Goal: Task Accomplishment & Management: Complete application form

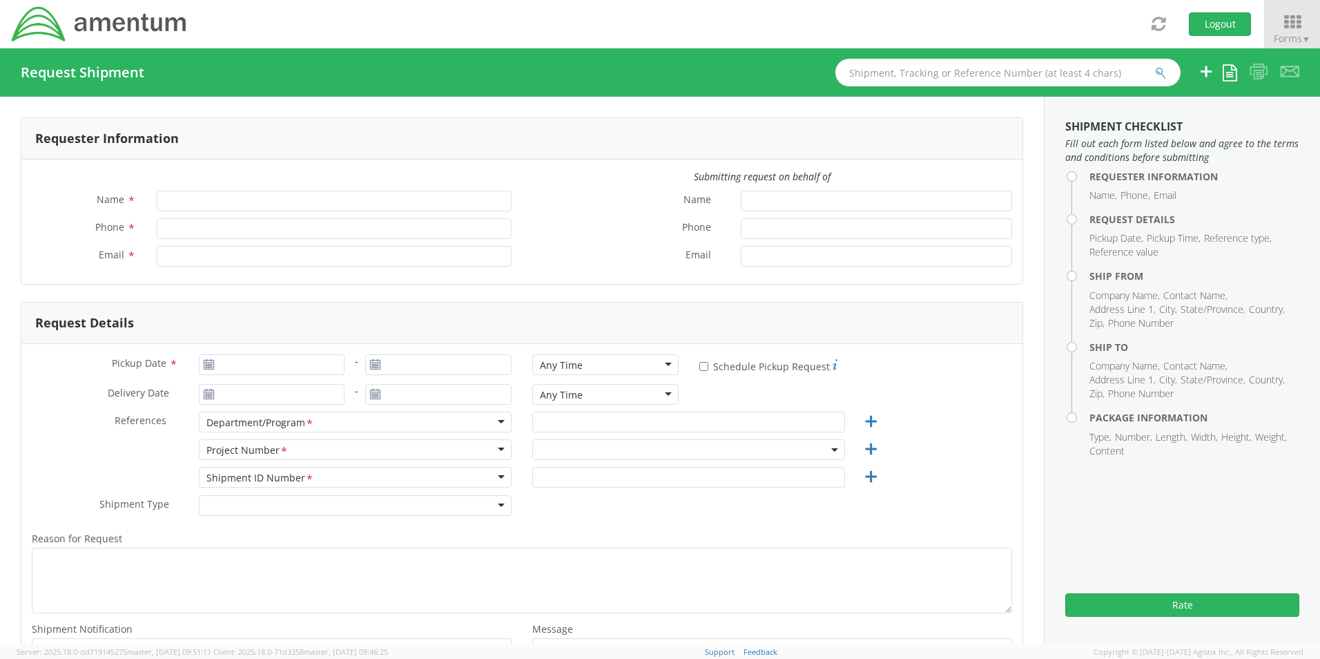
type input "[PERSON_NAME] [PERSON_NAME]"
type input "[PHONE_NUMBER]"
type input "[PERSON_NAME][EMAIL_ADDRESS][DOMAIN_NAME]"
select select "6082.P.1330.AA.N4.MH.KUWA.00"
click at [1296, 41] on span "Forms ▼" at bounding box center [1292, 38] width 37 height 13
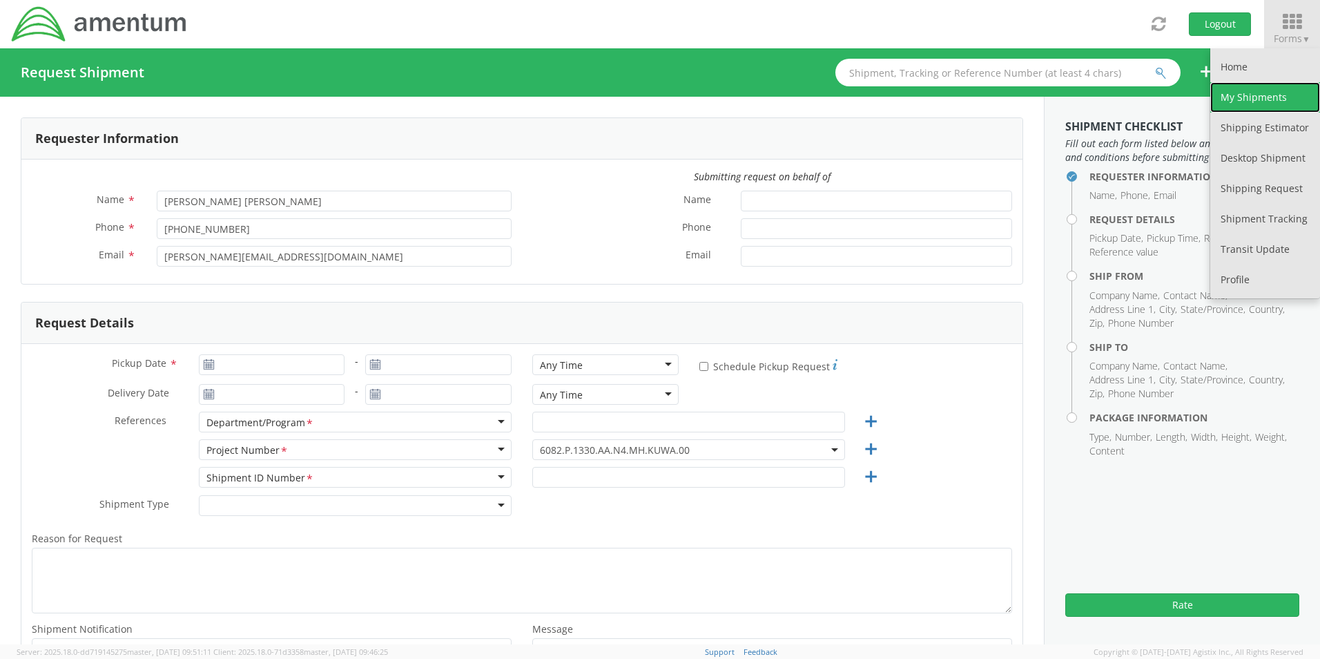
click at [1263, 103] on link "My Shipments" at bounding box center [1266, 97] width 110 height 30
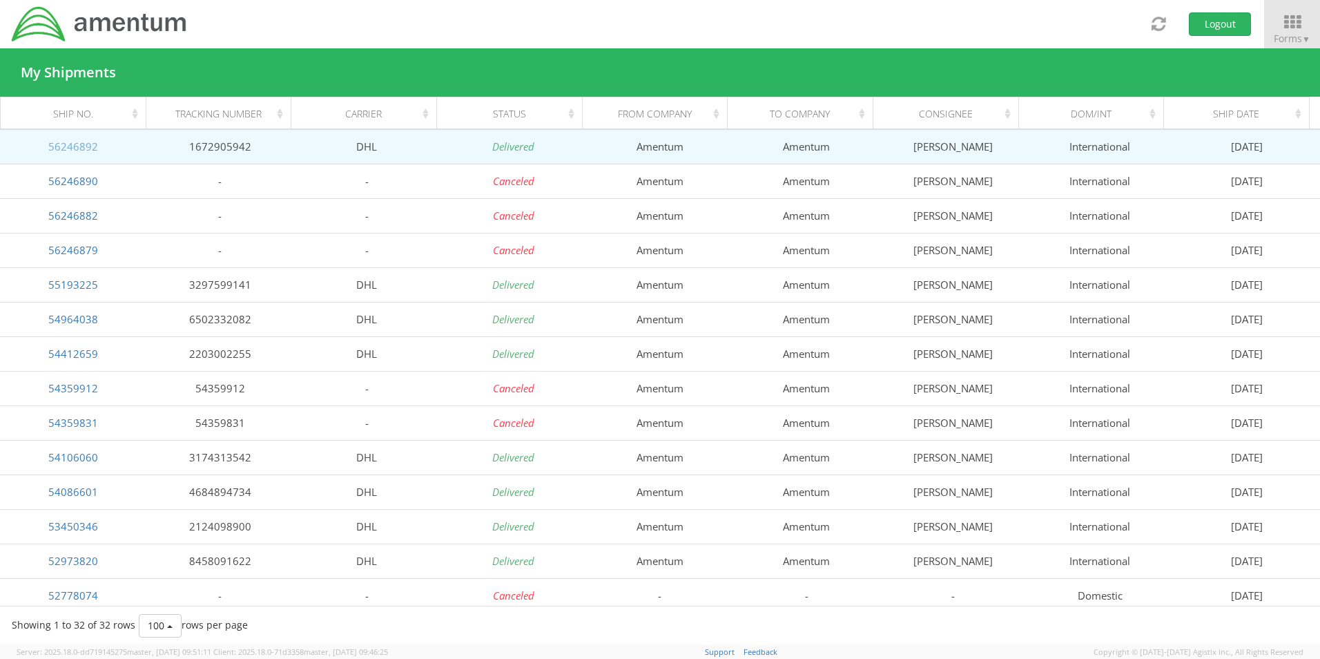
click at [80, 144] on link "56246892" at bounding box center [73, 147] width 50 height 14
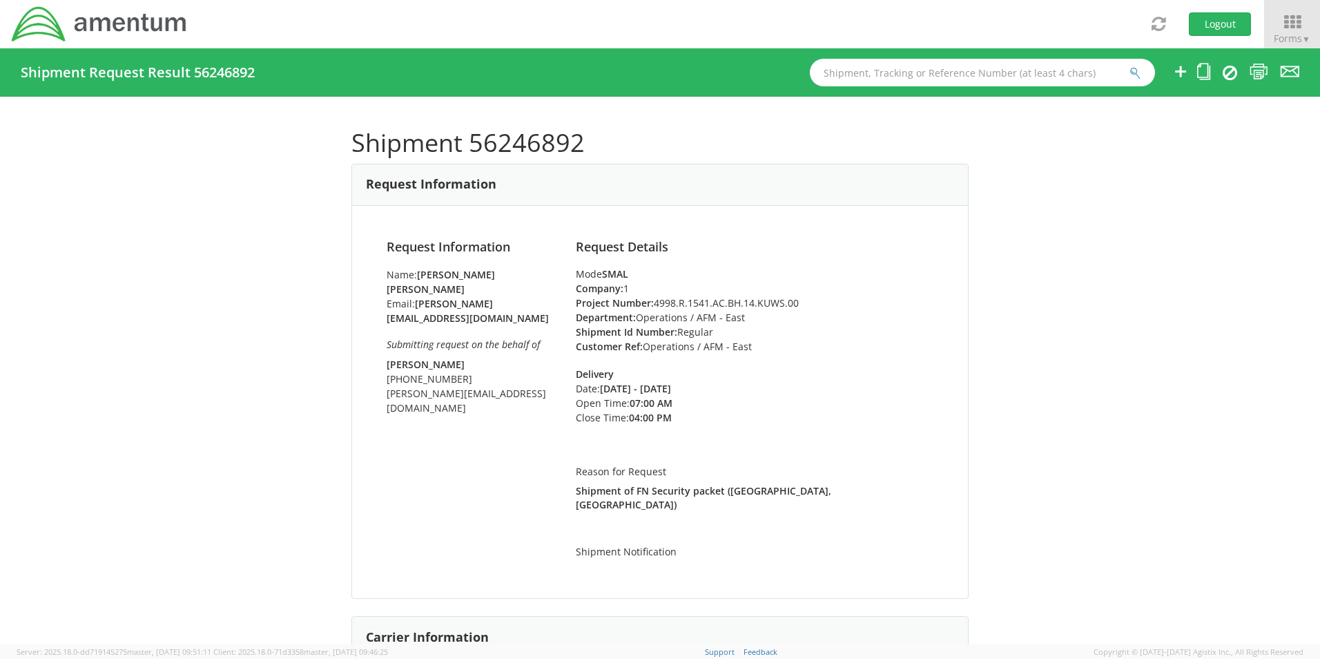
scroll to position [1, 0]
drag, startPoint x: 706, startPoint y: 305, endPoint x: 650, endPoint y: 303, distance: 56.0
click at [650, 303] on li "Project Number: 4998.R.1541.AC.BH.14.KUWS.00" at bounding box center [755, 304] width 358 height 15
drag, startPoint x: 650, startPoint y: 303, endPoint x: 671, endPoint y: 308, distance: 21.3
copy li "4998.R.1541"
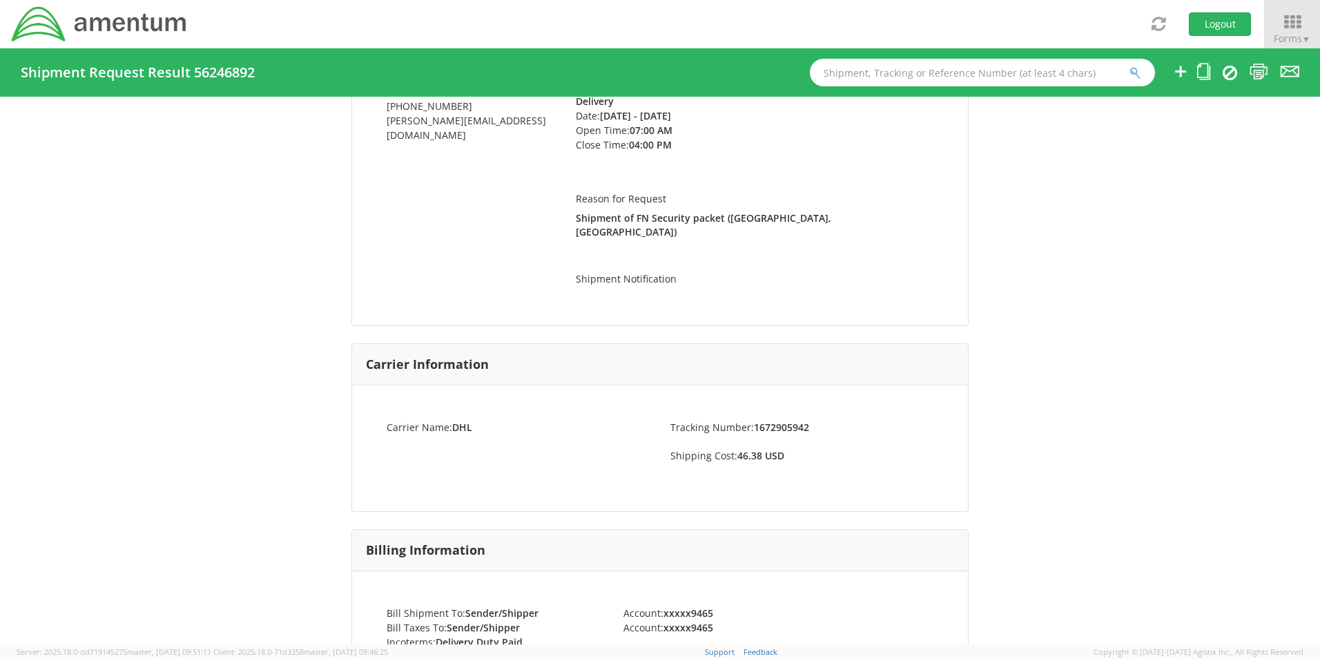
scroll to position [276, 0]
click at [811, 223] on div "Reason for Request Shipment of FN Security packet ([GEOGRAPHIC_DATA], [GEOGRAPH…" at bounding box center [755, 203] width 358 height 79
drag, startPoint x: 821, startPoint y: 220, endPoint x: 570, endPoint y: 217, distance: 250.7
click at [576, 217] on p "Shipment of FN Security packet ([GEOGRAPHIC_DATA], [GEOGRAPHIC_DATA])" at bounding box center [755, 224] width 358 height 28
copy strong "Shipment of FN Security packet ([GEOGRAPHIC_DATA], [GEOGRAPHIC_DATA])"
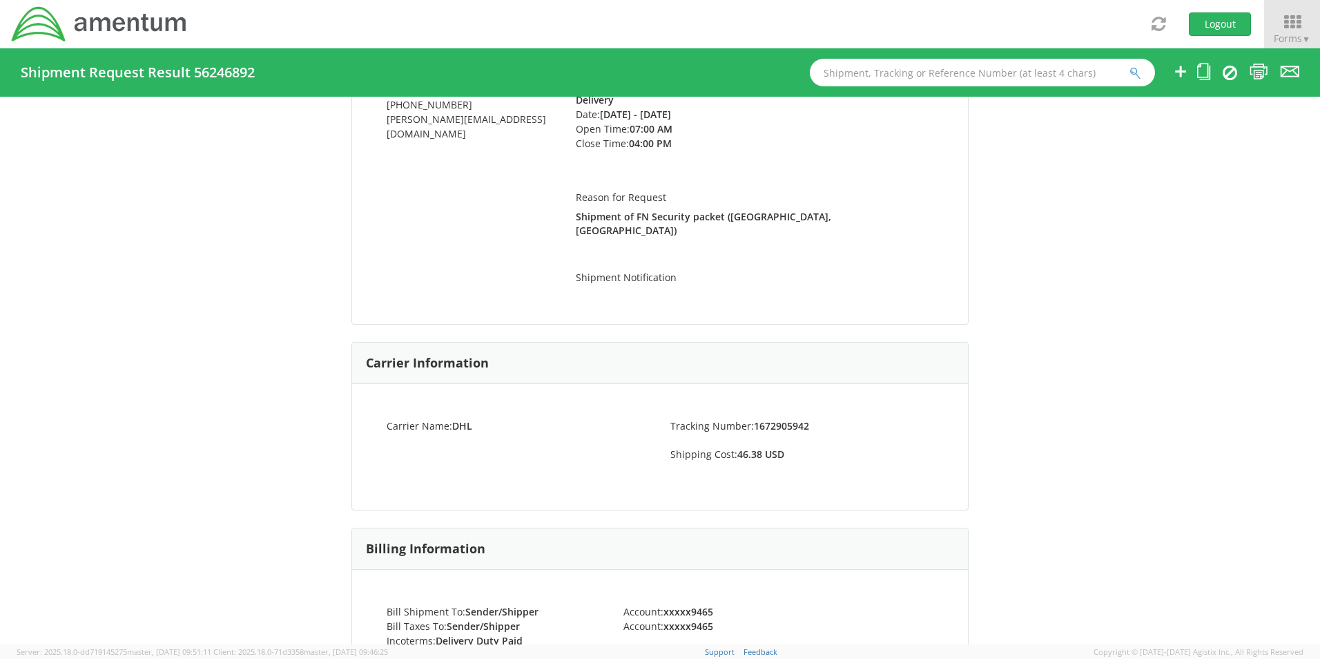
click at [694, 285] on div "Request Information Name: [PERSON_NAME] [PERSON_NAME] Email: [PERSON_NAME][EMAI…" at bounding box center [660, 128] width 616 height 393
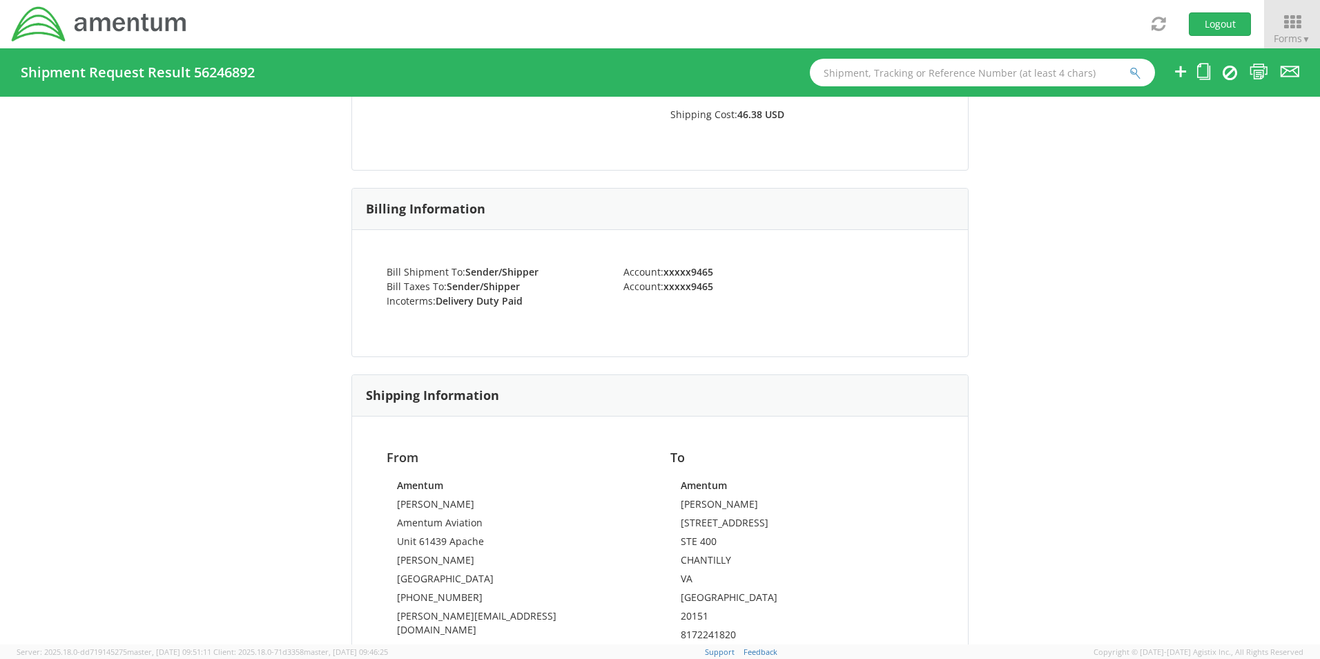
scroll to position [616, 0]
drag, startPoint x: 754, startPoint y: 488, endPoint x: 675, endPoint y: 490, distance: 78.8
click at [681, 497] on td "[PERSON_NAME]" at bounding box center [802, 506] width 242 height 19
copy td "[PERSON_NAME]"
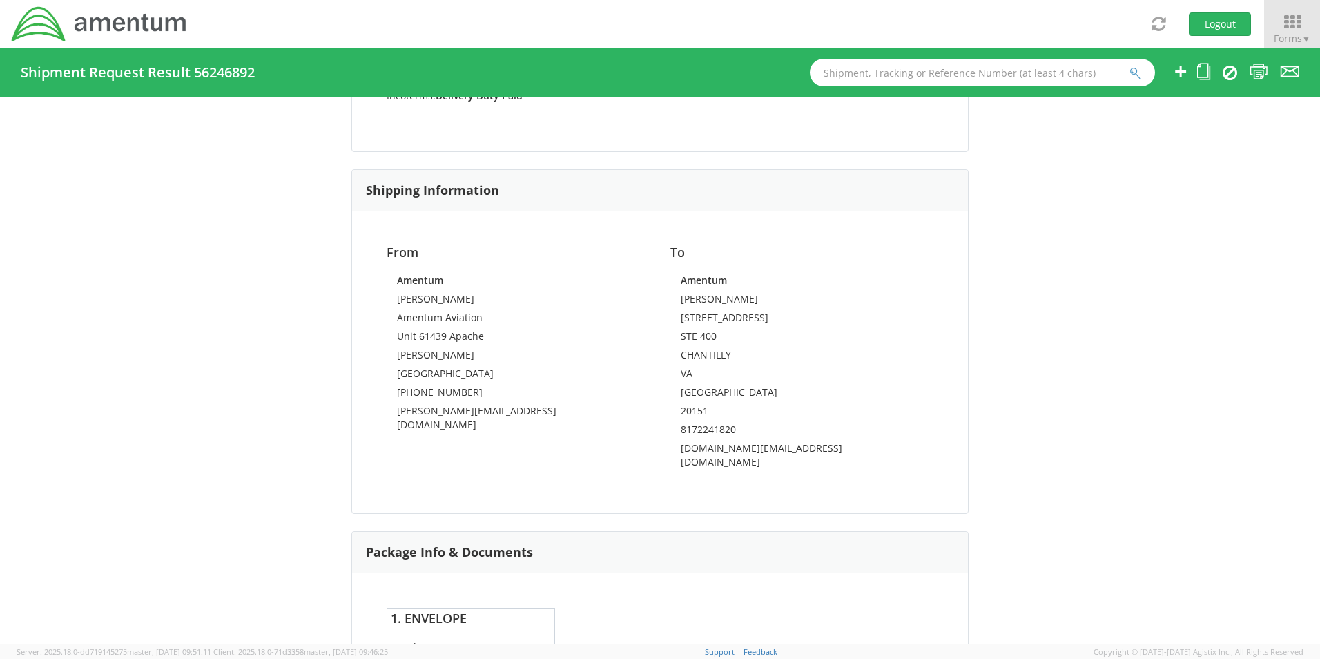
scroll to position [822, 0]
drag, startPoint x: 727, startPoint y: 413, endPoint x: 676, endPoint y: 414, distance: 51.1
click at [681, 422] on td "8172241820" at bounding box center [802, 431] width 242 height 19
drag, startPoint x: 676, startPoint y: 414, endPoint x: 690, endPoint y: 417, distance: 14.2
copy td "8172241820"
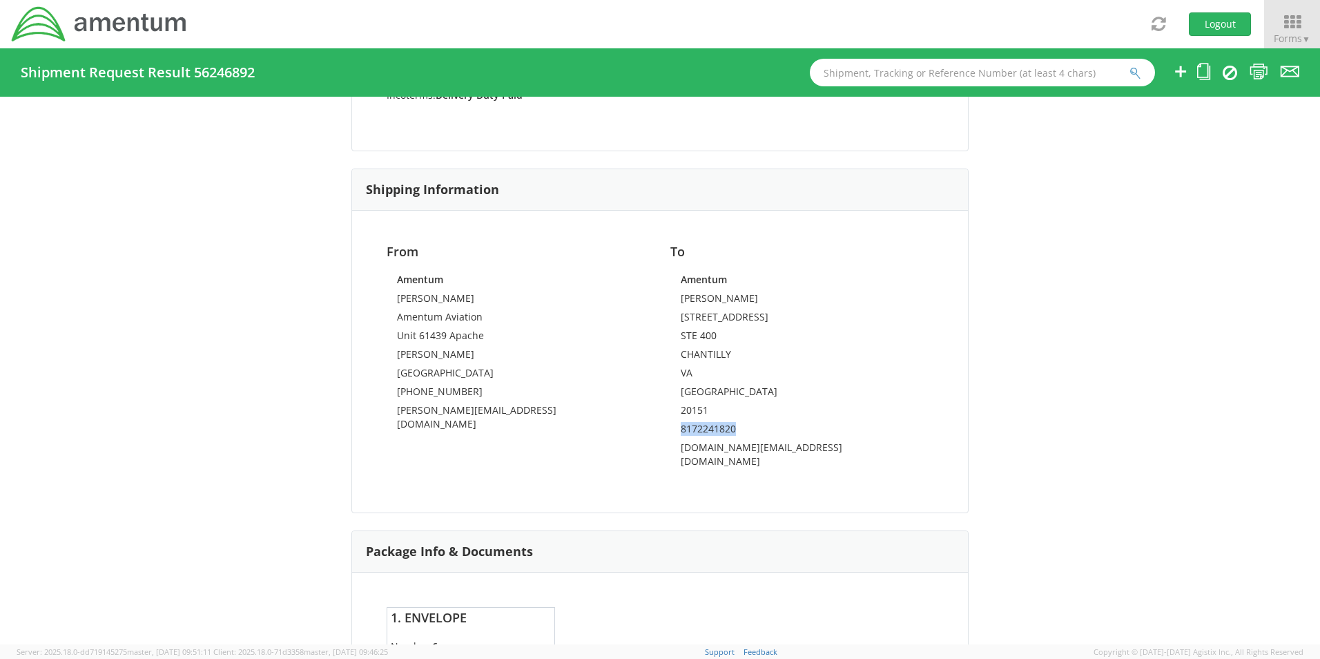
scroll to position [959, 0]
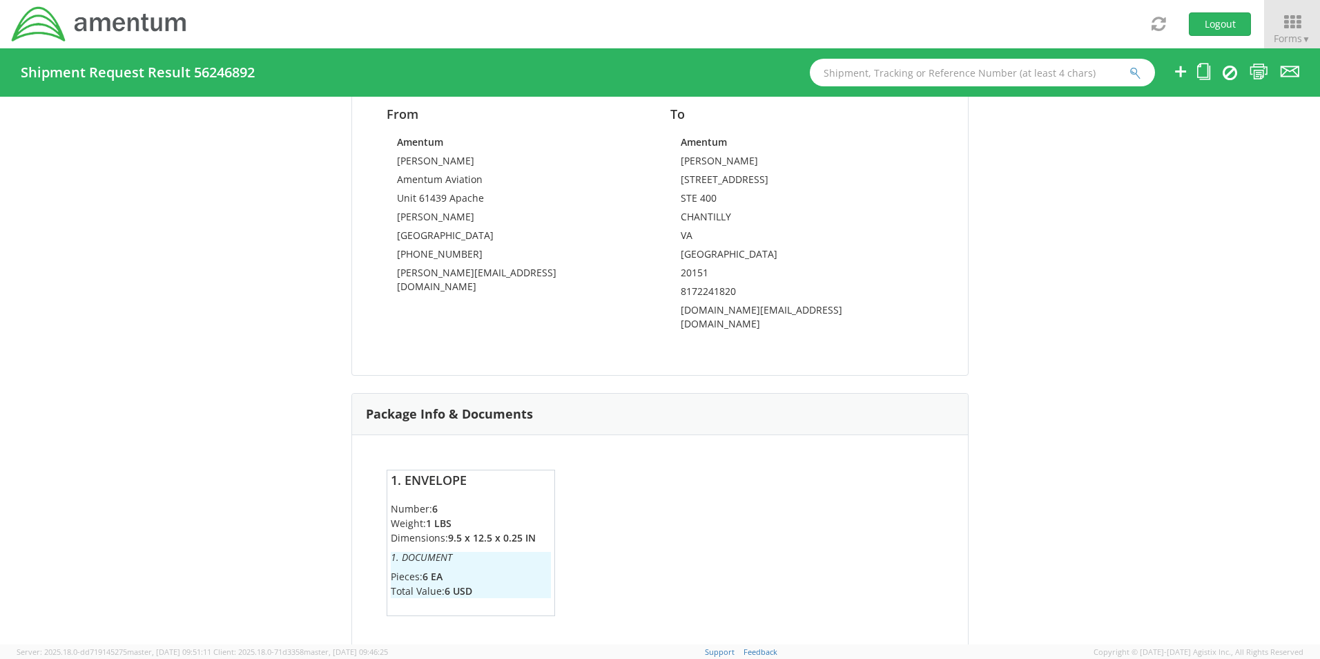
click at [780, 501] on div "1. Envelope Number: 6 Weight: 1 LBS Dimensions: 9.5 x 12.5 x 0.25 IN 1. Documen…" at bounding box center [660, 553] width 568 height 167
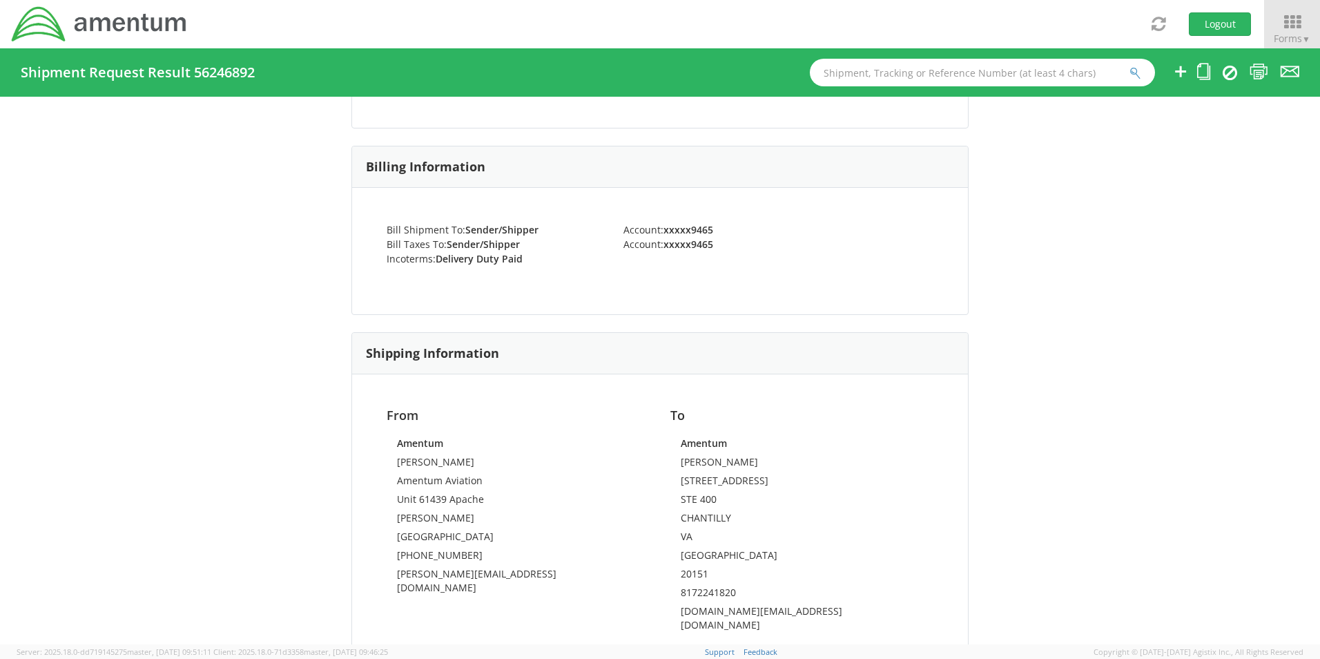
scroll to position [638, 0]
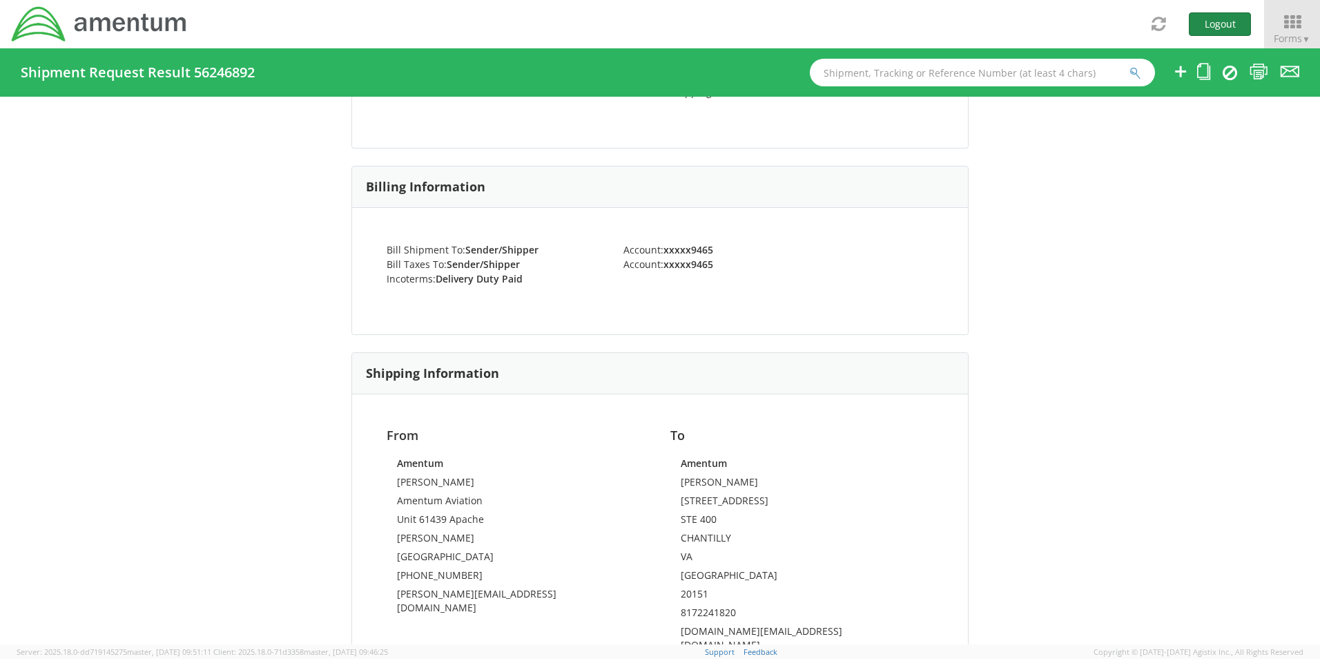
click at [1215, 26] on button "Logout" at bounding box center [1220, 23] width 62 height 23
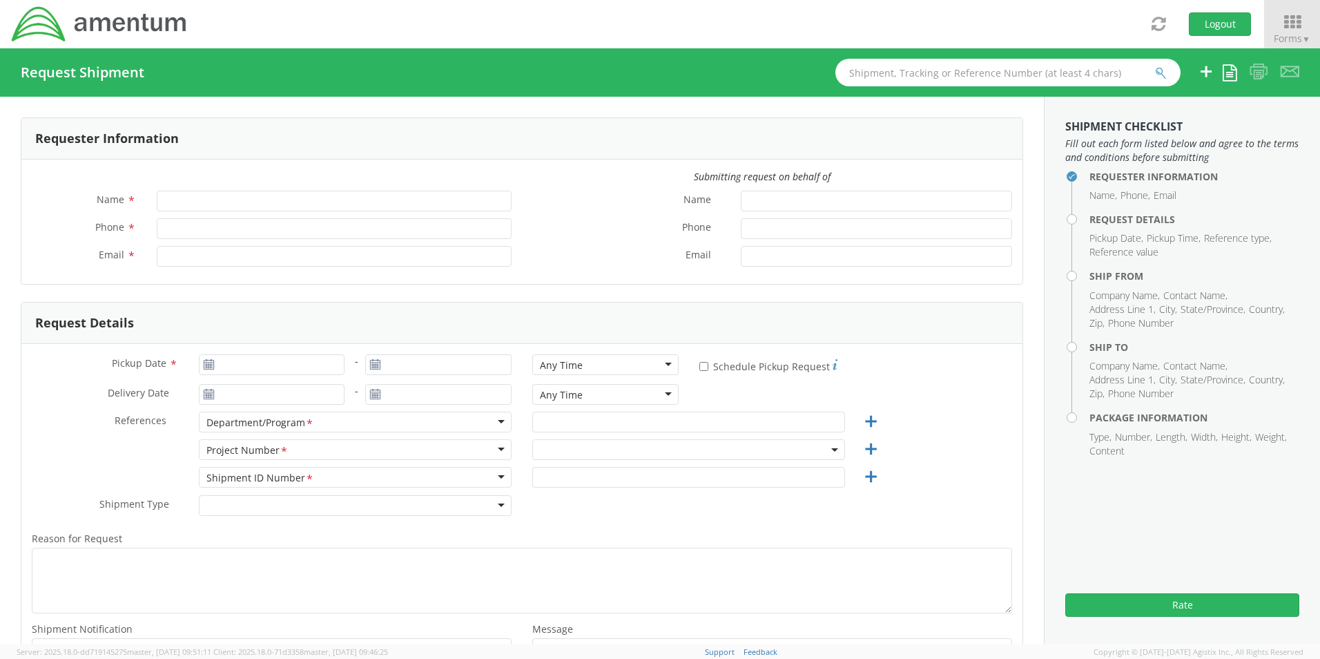
type input "[PERSON_NAME] [PERSON_NAME]"
type input "[PHONE_NUMBER]"
type input "[PERSON_NAME][EMAIL_ADDRESS][DOMAIN_NAME]"
select select "6082.P.1330.AA.N4.MH.KUWA.00"
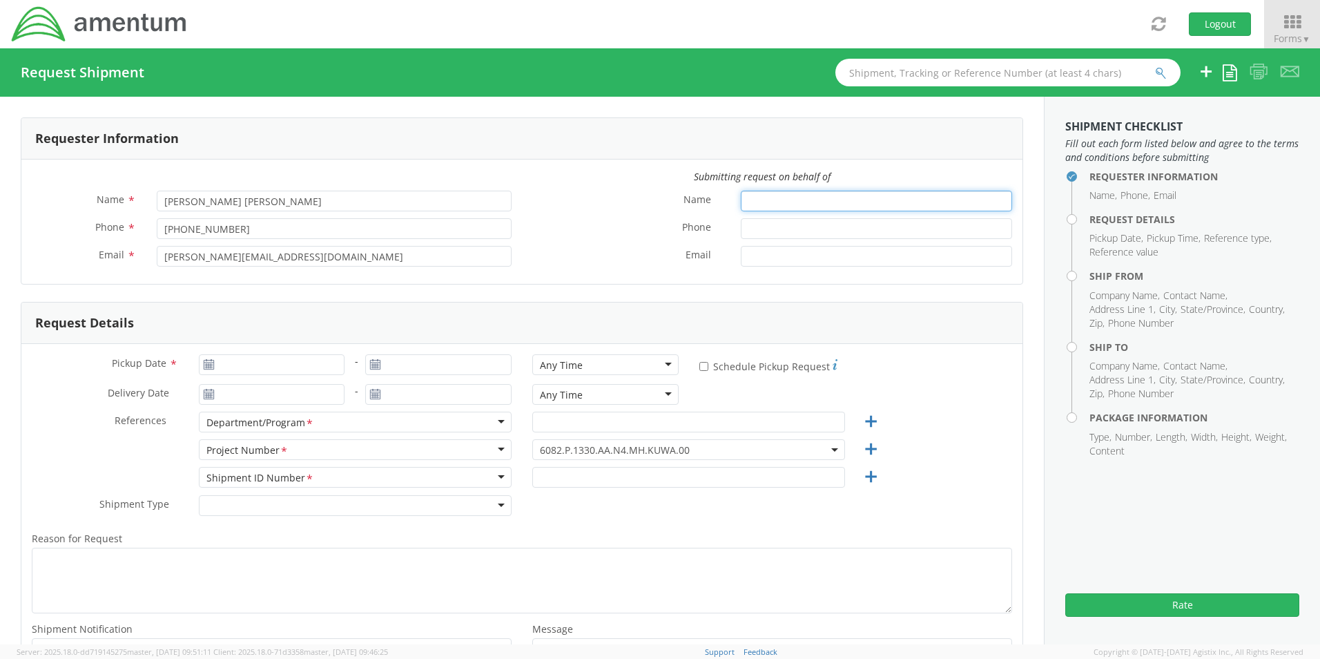
click at [767, 203] on input "Name *" at bounding box center [876, 201] width 271 height 21
type input "Ebony McCoy"
type input "97762895"
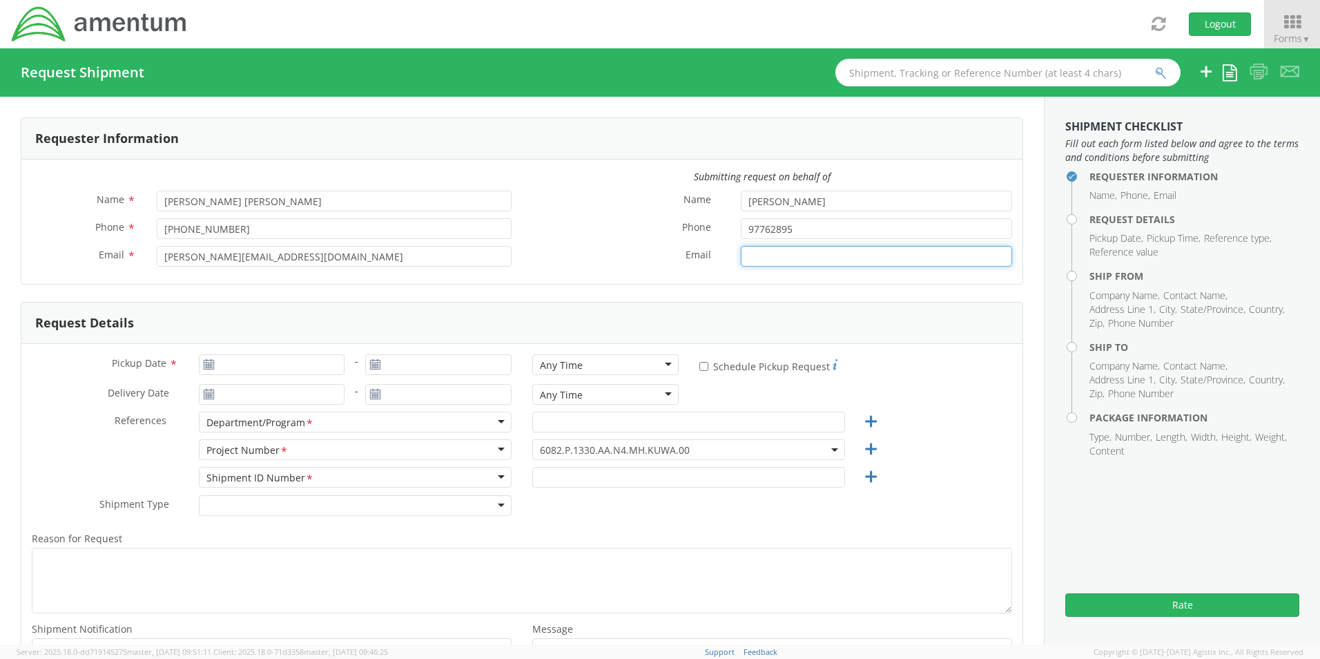
type input "Ebony.Mccoy@amentum.com"
click at [209, 364] on use at bounding box center [209, 364] width 10 height 10
type input "09/12/2025"
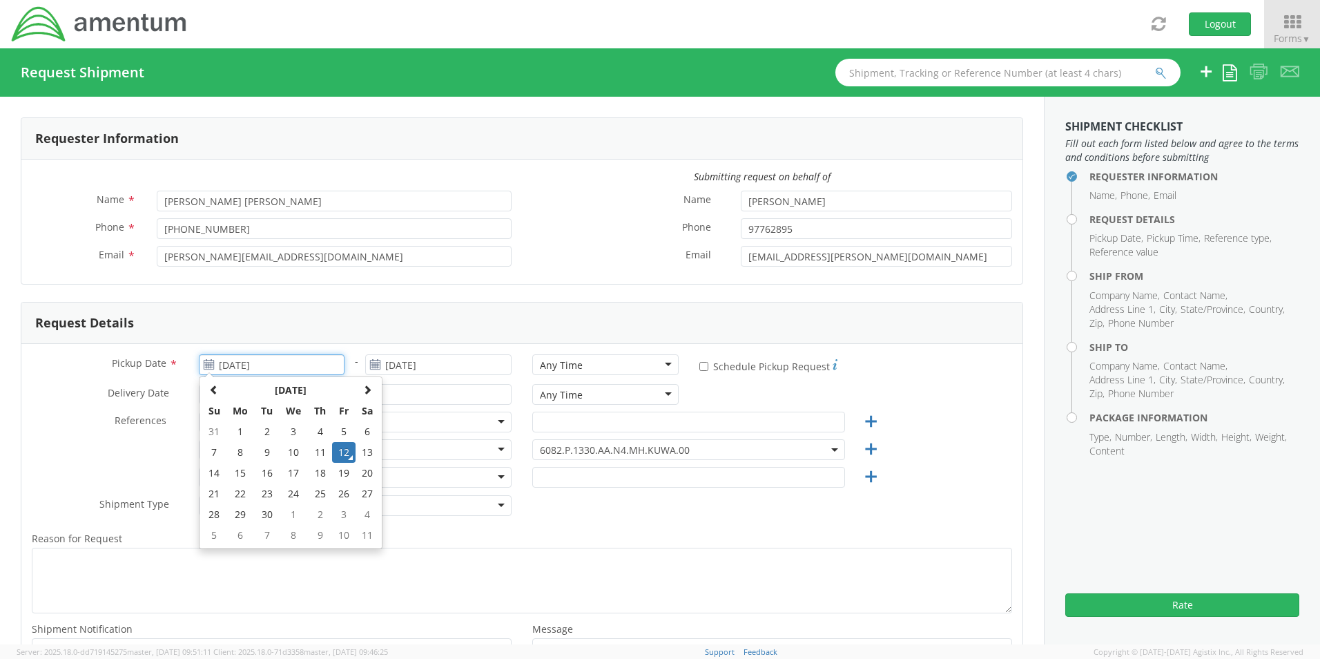
click at [233, 365] on input "09/12/2025" at bounding box center [272, 364] width 146 height 21
click at [339, 448] on td "12" at bounding box center [343, 452] width 23 height 21
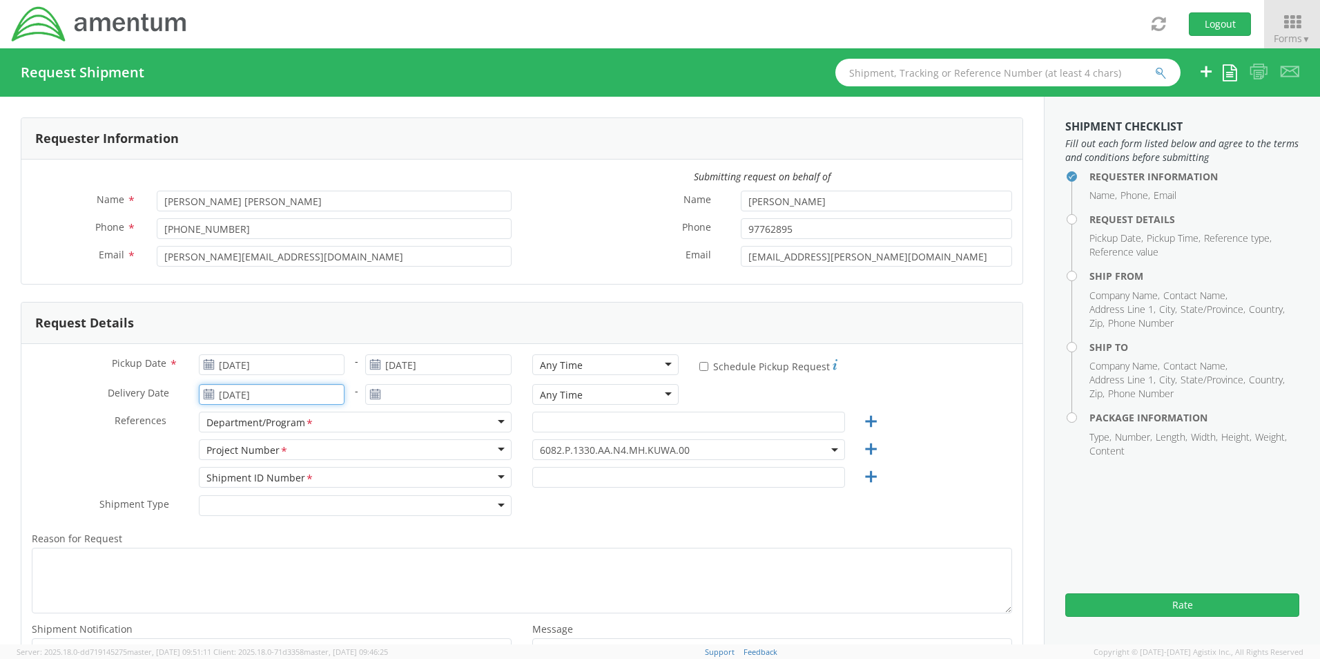
click at [282, 393] on input "09/12/2025" at bounding box center [272, 394] width 146 height 21
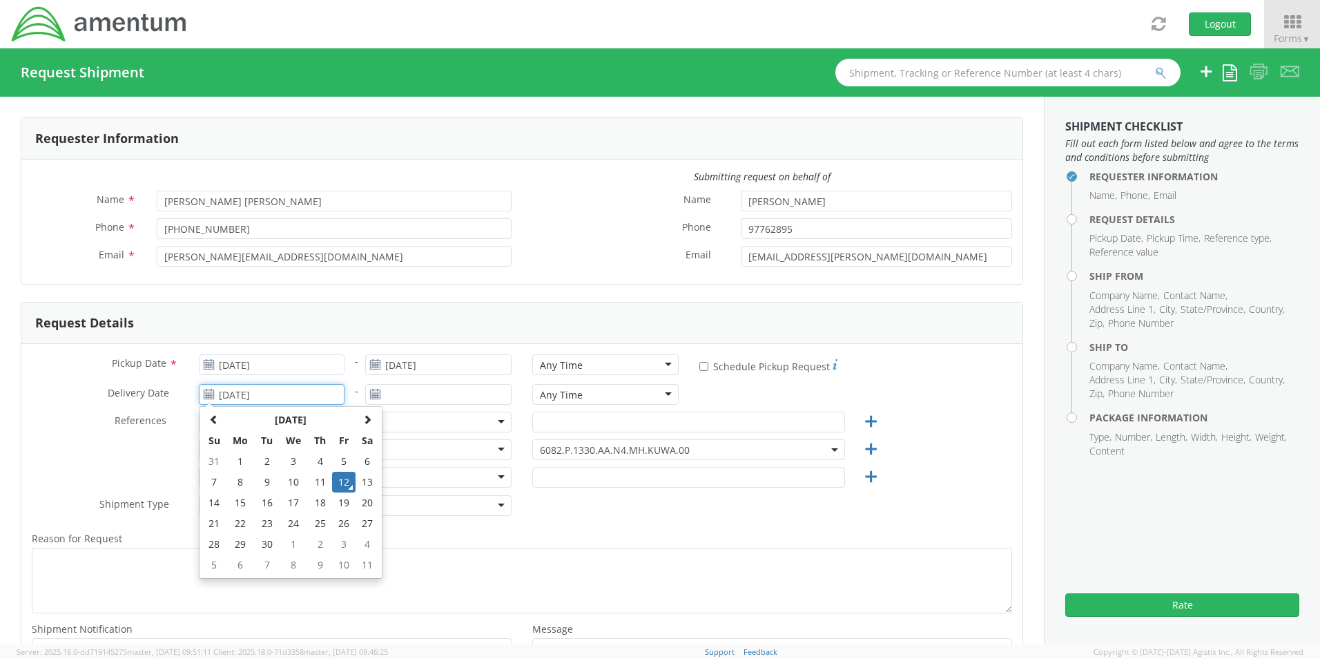
click at [267, 547] on td "30" at bounding box center [267, 544] width 24 height 21
type input "09/30/2025"
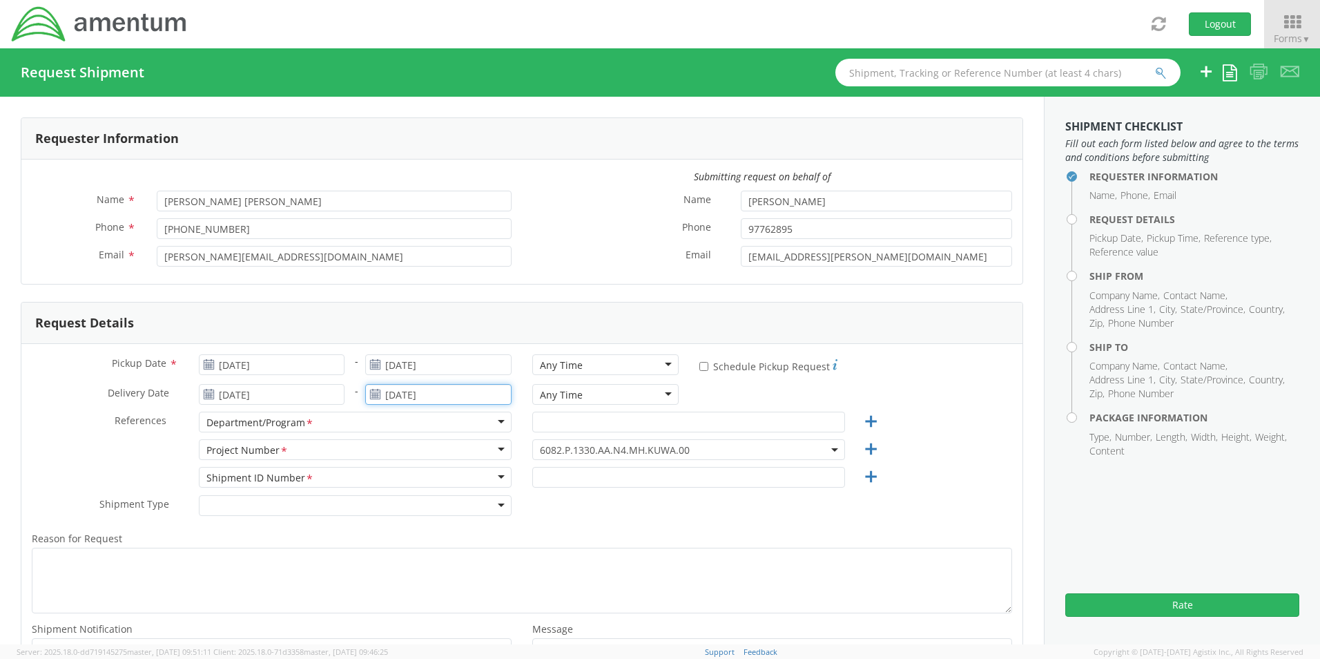
click at [461, 396] on input "09/12/2025" at bounding box center [438, 394] width 146 height 21
click at [435, 543] on td "30" at bounding box center [434, 544] width 24 height 21
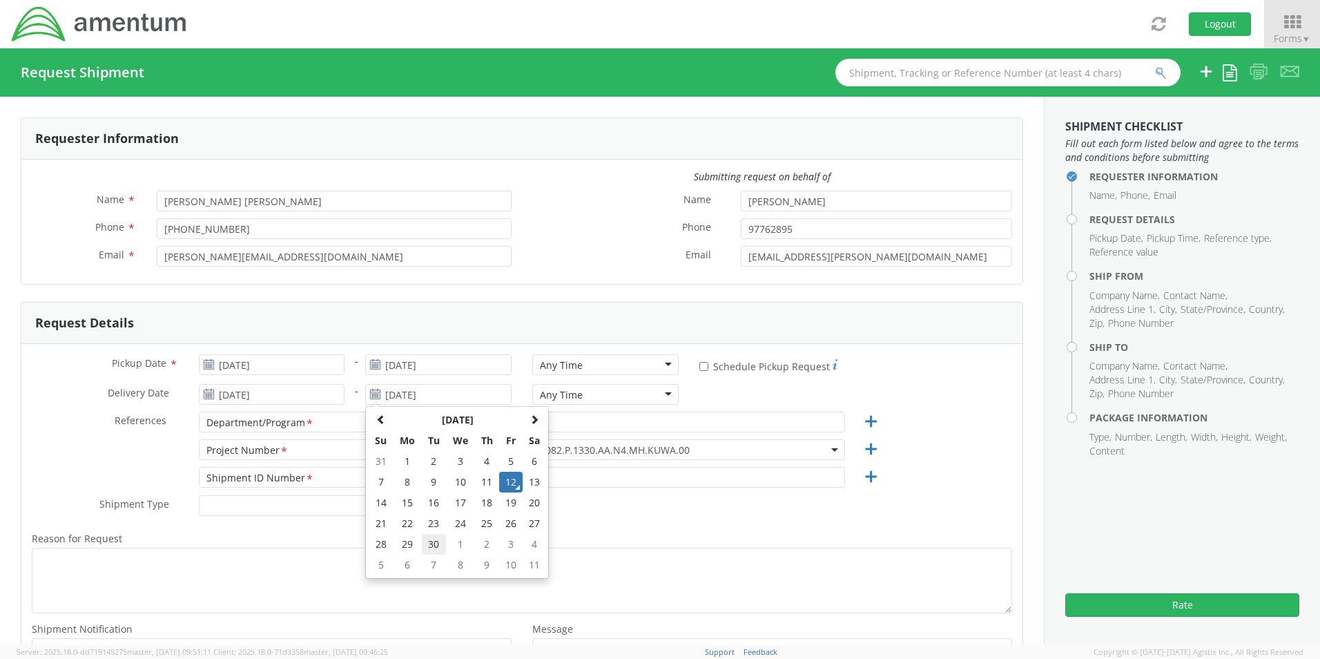
type input "09/30/2025"
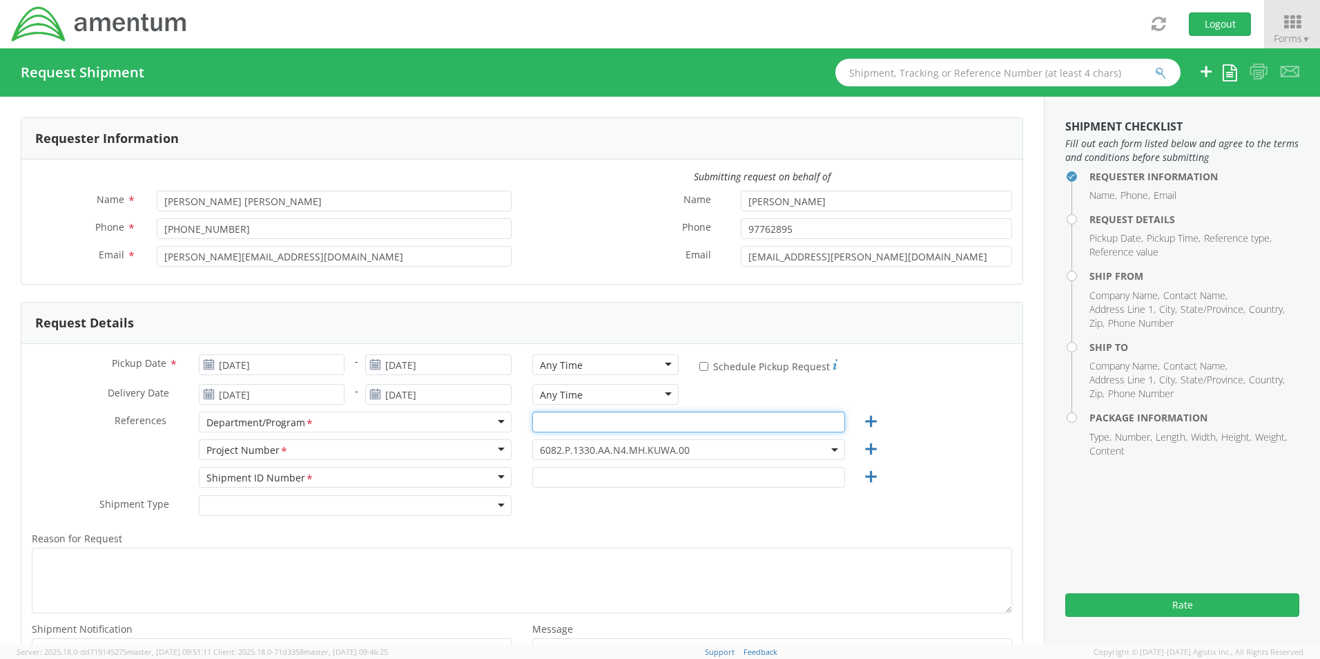
click at [548, 419] on input "text" at bounding box center [688, 422] width 313 height 21
type input "Operations / AFM - East"
click at [951, 394] on div "Delivery Date * 09/30/2025 - 09/30/2025 Any Time Any Time Any Time 7:00 am - 10…" at bounding box center [521, 398] width 1001 height 28
click at [713, 450] on span "6082.P.1330.AA.N4.MH.KUWA.00" at bounding box center [689, 449] width 298 height 13
click at [594, 472] on input "search" at bounding box center [687, 472] width 302 height 21
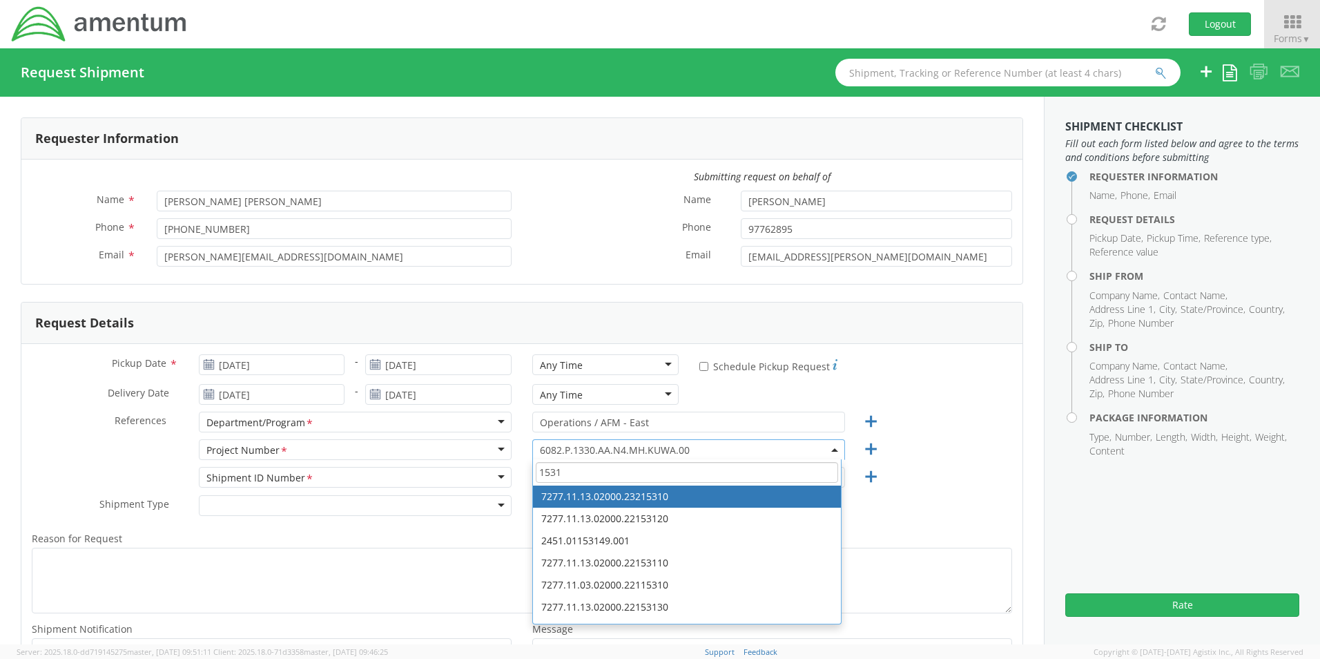
click at [553, 470] on input "1531" at bounding box center [687, 472] width 302 height 21
drag, startPoint x: 576, startPoint y: 474, endPoint x: 497, endPoint y: 474, distance: 78.7
click at [497, 474] on div "Pickup Date * 09/12/2025 - 09/12/2025 Any Time Any Time Any Time 7:00 am - 10:0…" at bounding box center [521, 525] width 1001 height 363
paste input "4998.R.154"
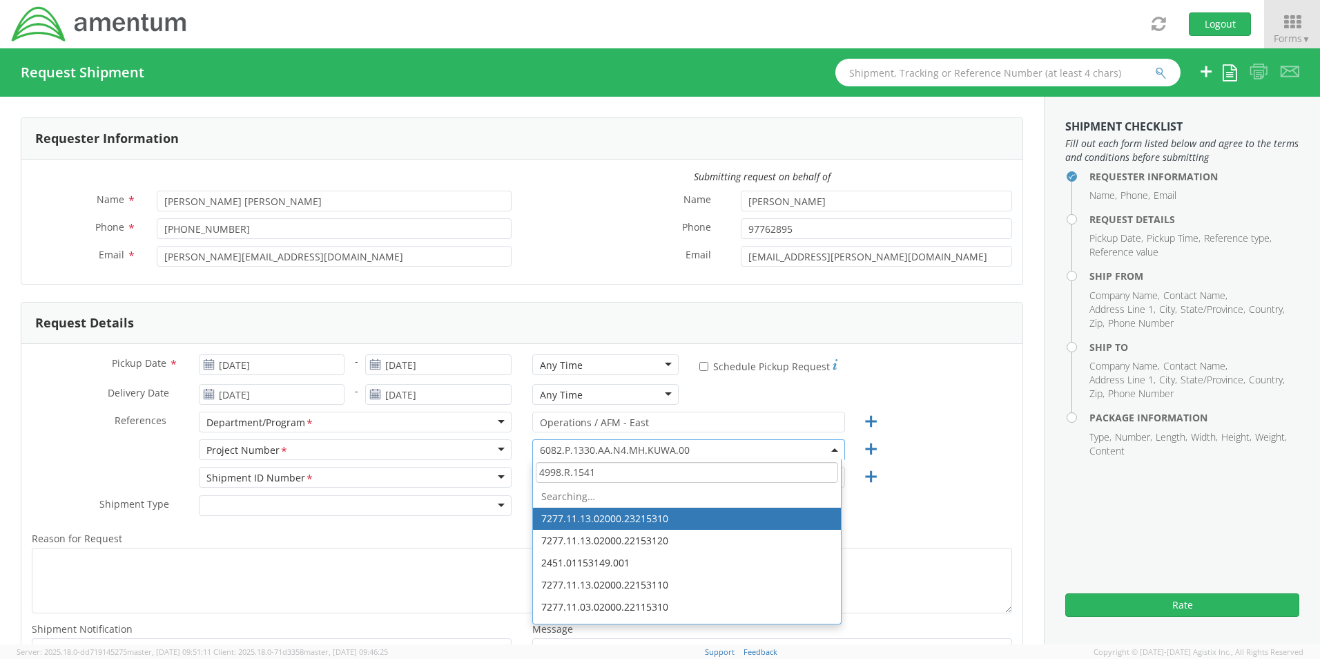
click at [584, 474] on input "4998.R.1541" at bounding box center [687, 472] width 302 height 21
click at [617, 476] on input "4998.R.1531" at bounding box center [687, 472] width 302 height 21
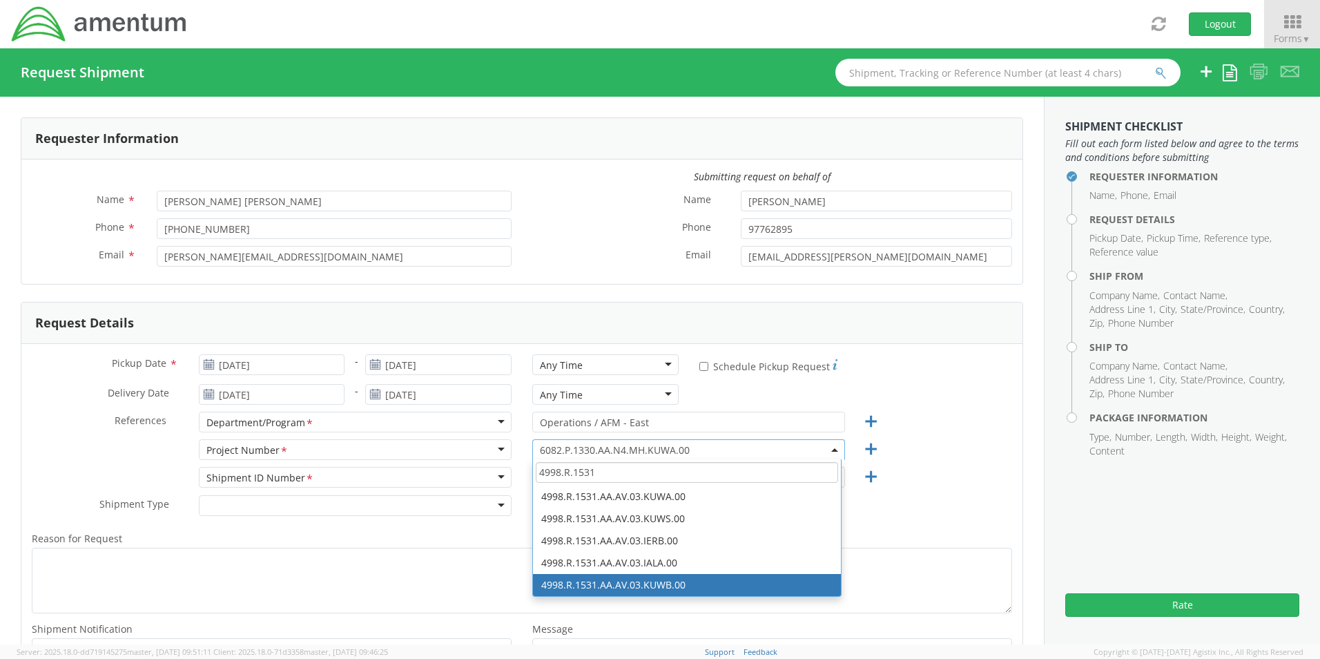
type input "4998.R.1531"
select select "4998.R.1531.AA.AV.03.KUWB.00"
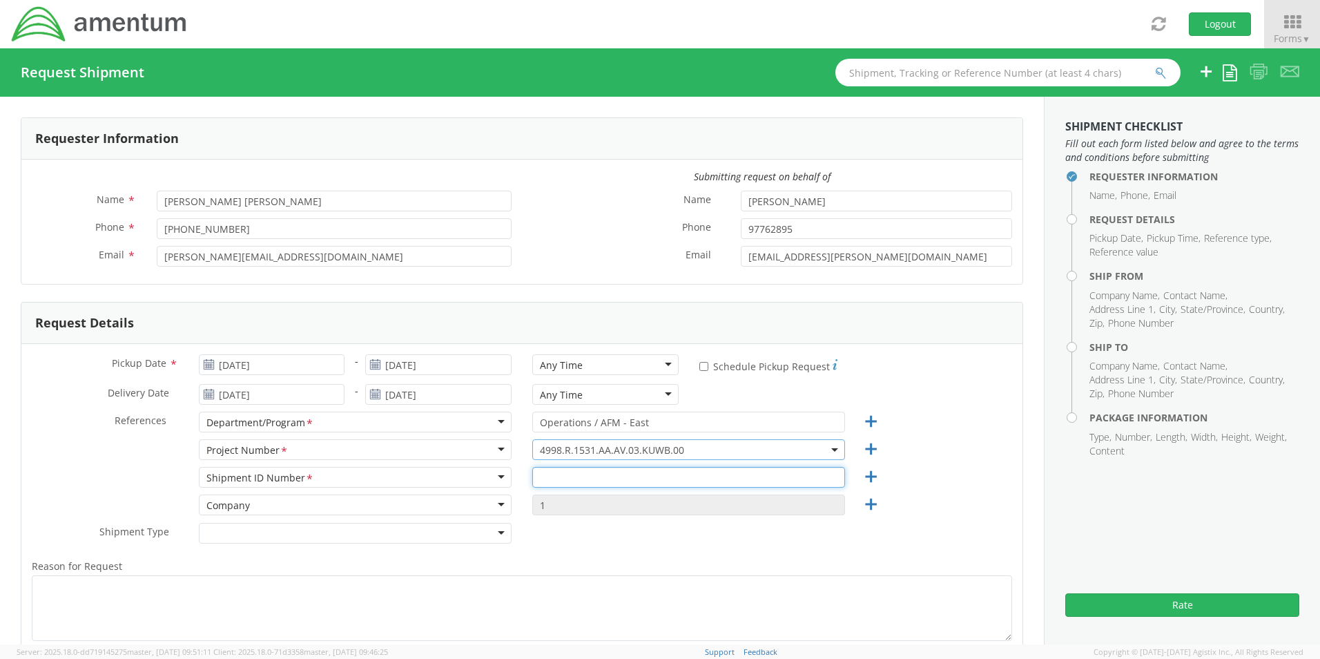
click at [622, 476] on input "text" at bounding box center [688, 477] width 313 height 21
type input "Regular"
click at [956, 431] on div "References * Department/Program <span class="required">*</span> Department/Prog…" at bounding box center [521, 426] width 1001 height 28
click at [486, 535] on div at bounding box center [355, 533] width 313 height 21
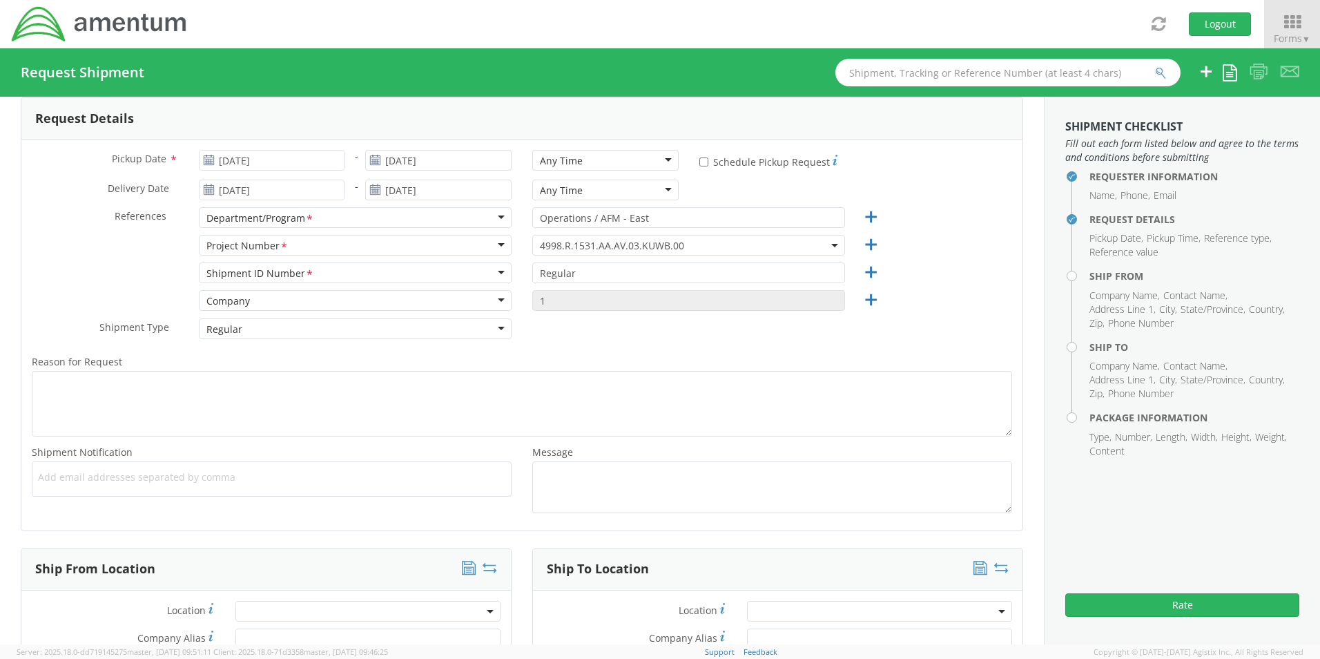
scroll to position [206, 0]
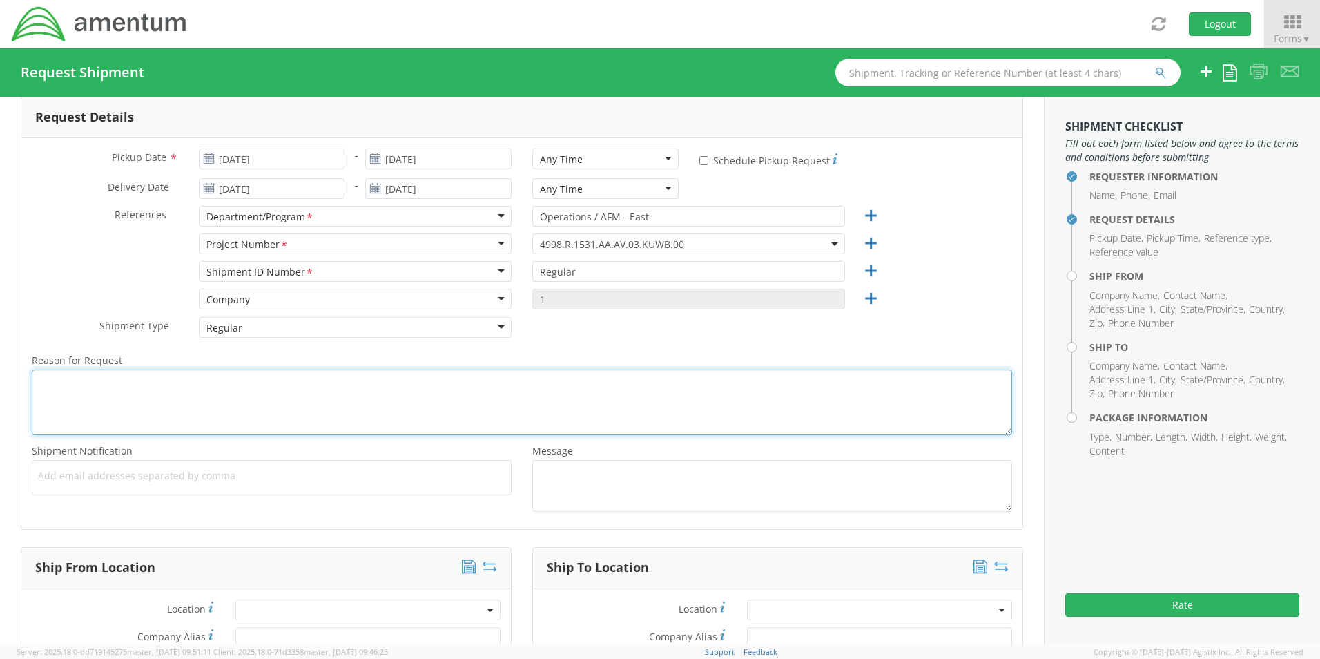
click at [92, 383] on textarea "Reason for Request *" at bounding box center [522, 402] width 981 height 66
paste textarea "Shipment of FN Security packet ([GEOGRAPHIC_DATA], [GEOGRAPHIC_DATA])"
drag, startPoint x: 238, startPoint y: 380, endPoint x: 189, endPoint y: 378, distance: 49.1
click at [189, 378] on textarea "Shipment of FN Security packet ([GEOGRAPHIC_DATA], [GEOGRAPHIC_DATA])" at bounding box center [522, 402] width 981 height 66
type textarea "Shipment of FN Security packet (Buehring, Kuwait)"
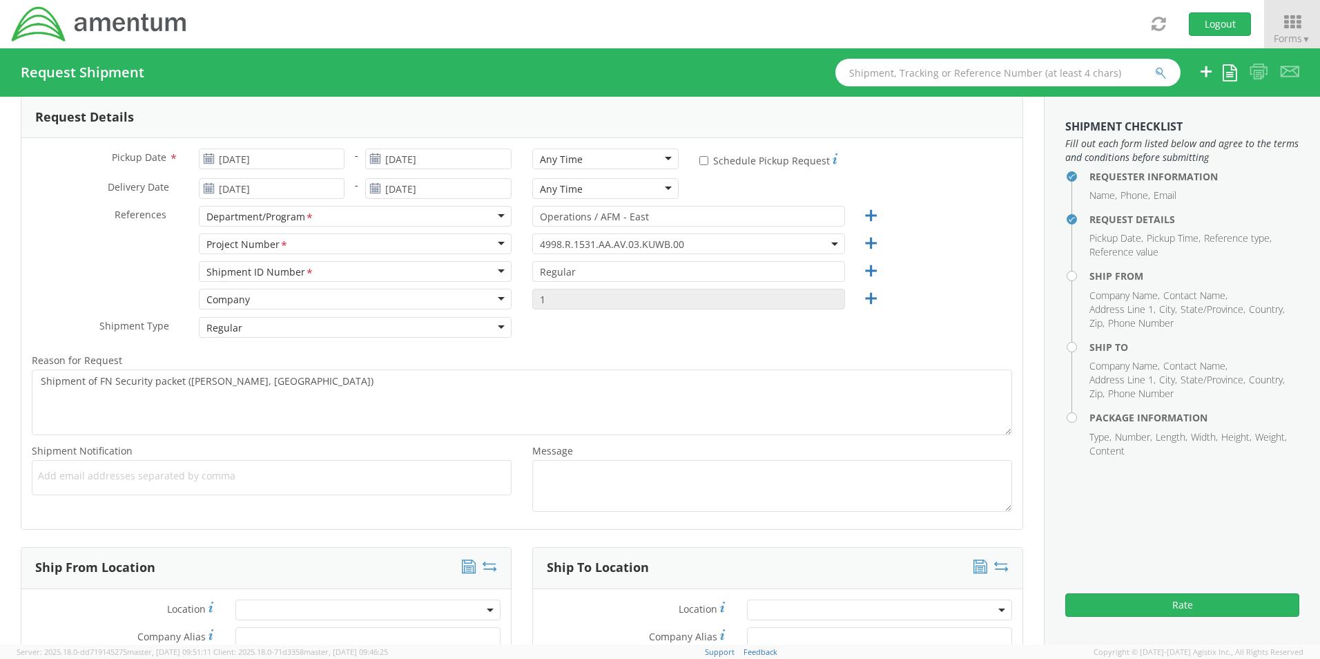
click at [267, 481] on span "Add email addresses separated by comma" at bounding box center [272, 476] width 468 height 14
click at [47, 471] on span "Add email addresses separated by comma" at bounding box center [272, 476] width 468 height 14
click at [52, 474] on span "Add email addresses separated by comma" at bounding box center [272, 476] width 468 height 14
click at [50, 474] on span "Add email addresses separated by comma" at bounding box center [272, 476] width 468 height 14
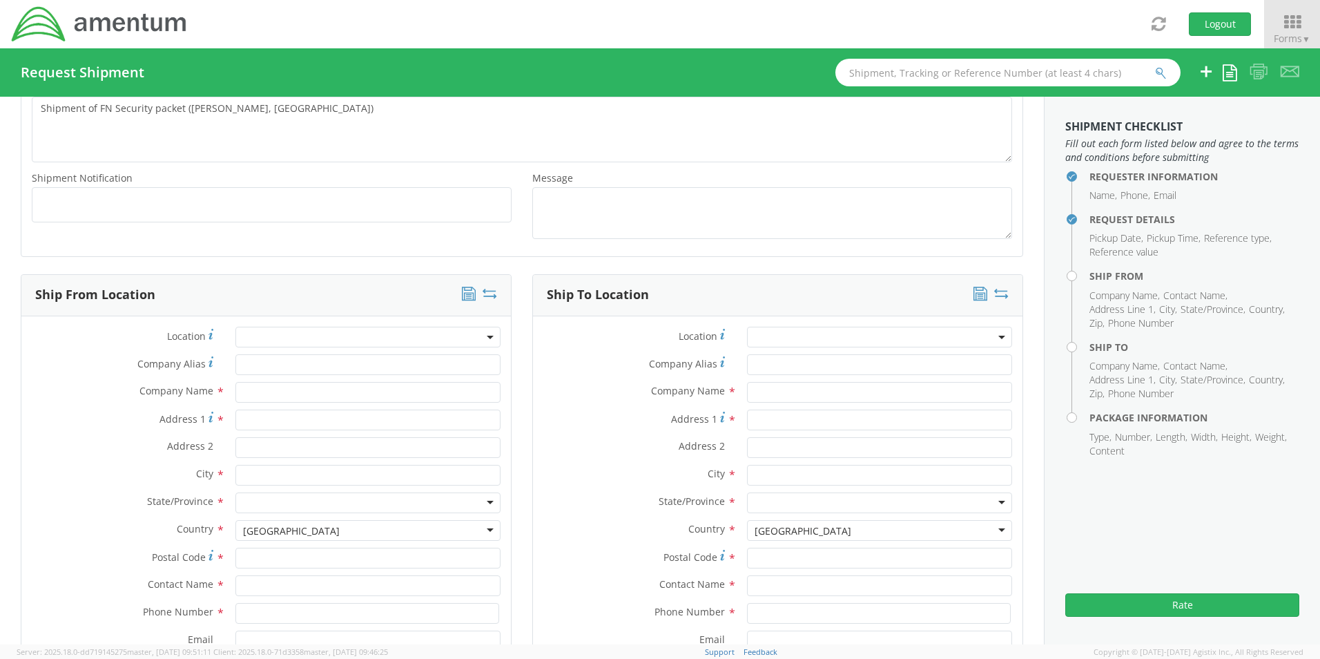
scroll to position [480, 0]
click at [297, 334] on span at bounding box center [367, 335] width 265 height 21
click at [95, 341] on label "Location *" at bounding box center [123, 334] width 204 height 19
click at [277, 394] on input "text" at bounding box center [367, 391] width 265 height 21
type input "Amentum"
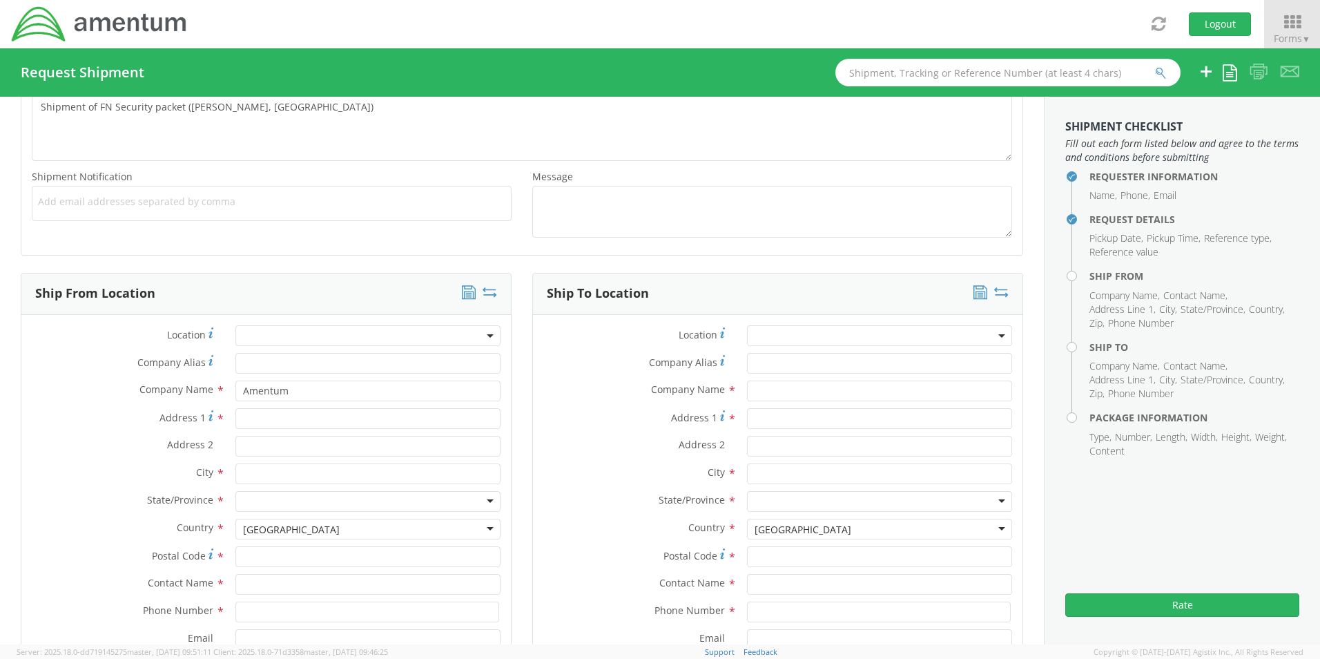
click at [115, 409] on label "Address 1 *" at bounding box center [123, 417] width 204 height 19
click at [235, 409] on input "Address 1 *" at bounding box center [367, 418] width 265 height 21
click at [262, 423] on input "Address 1 *" at bounding box center [367, 418] width 265 height 21
type input "Amentum Aviation"
type input "Amentum"
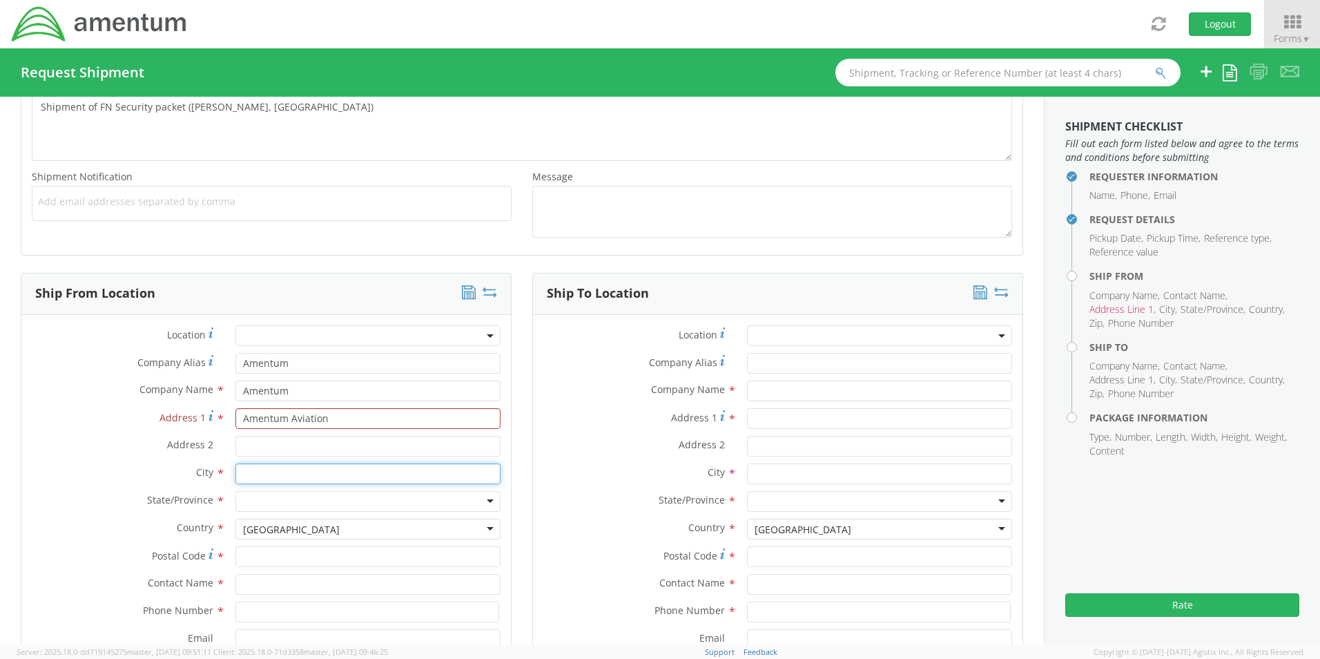
type input "Camp Buehring"
type input "Zone 5, Camp Arifjan"
click at [336, 443] on input "Zone 5, Camp Arifjan" at bounding box center [367, 446] width 265 height 21
drag, startPoint x: 348, startPoint y: 443, endPoint x: 195, endPoint y: 448, distance: 153.4
click at [195, 448] on div "Address 2 * Zone 5, Camp Arifjan" at bounding box center [266, 446] width 490 height 21
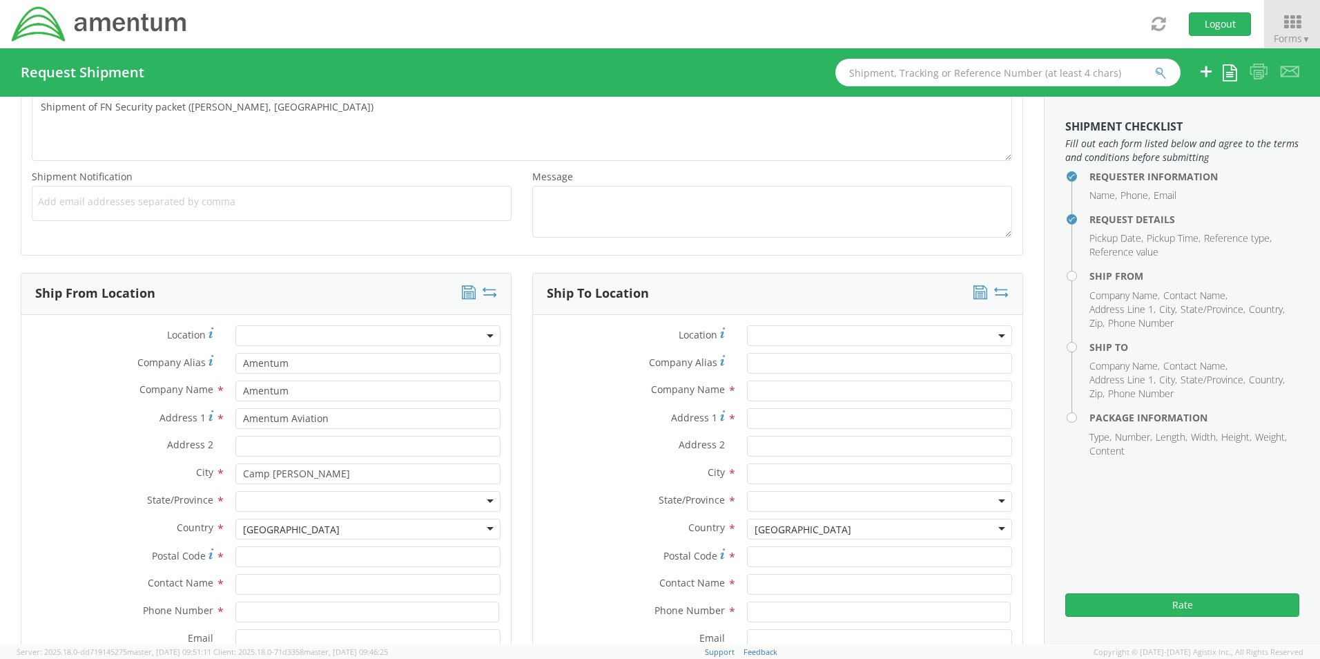
click at [119, 454] on div "Address 2 *" at bounding box center [266, 446] width 490 height 21
click at [291, 498] on div at bounding box center [367, 501] width 265 height 21
type input "kuwait"
click at [106, 521] on label "Country *" at bounding box center [123, 528] width 204 height 18
click at [311, 504] on div at bounding box center [367, 501] width 265 height 21
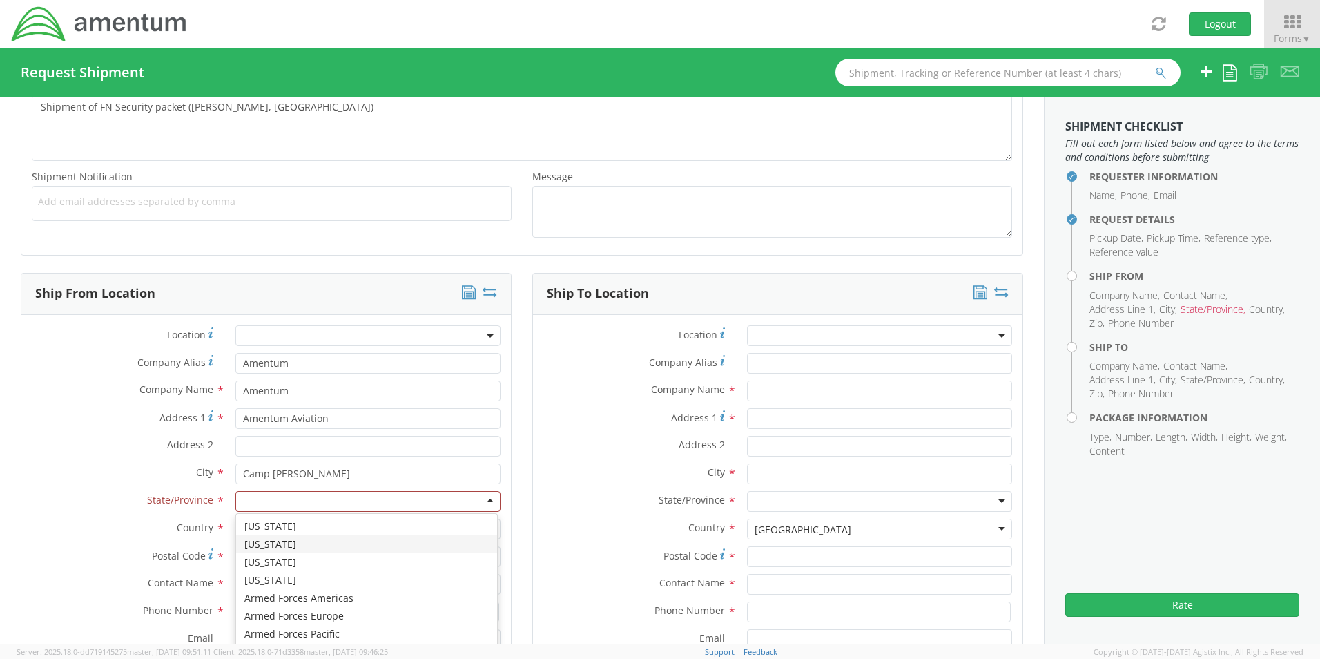
click at [105, 530] on label "Country *" at bounding box center [123, 528] width 204 height 18
click at [336, 529] on div "[GEOGRAPHIC_DATA]" at bounding box center [367, 529] width 265 height 21
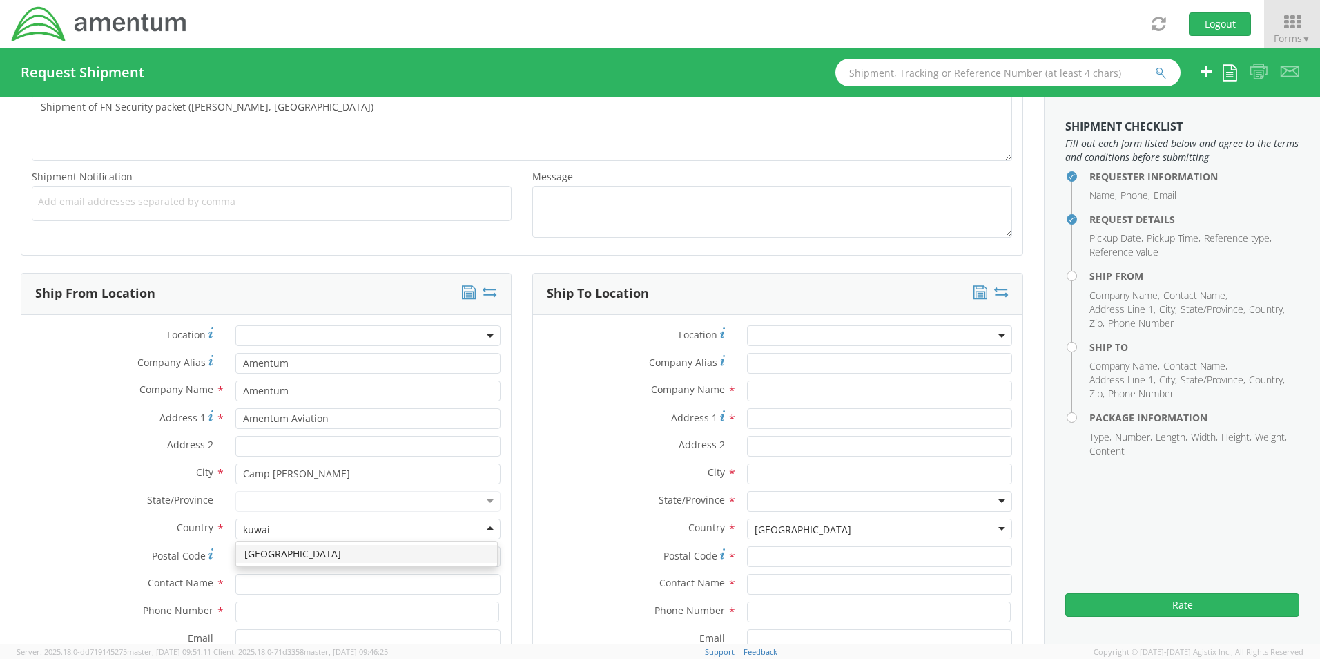
type input "kuwait"
click at [77, 496] on label "State/Province *" at bounding box center [123, 500] width 204 height 18
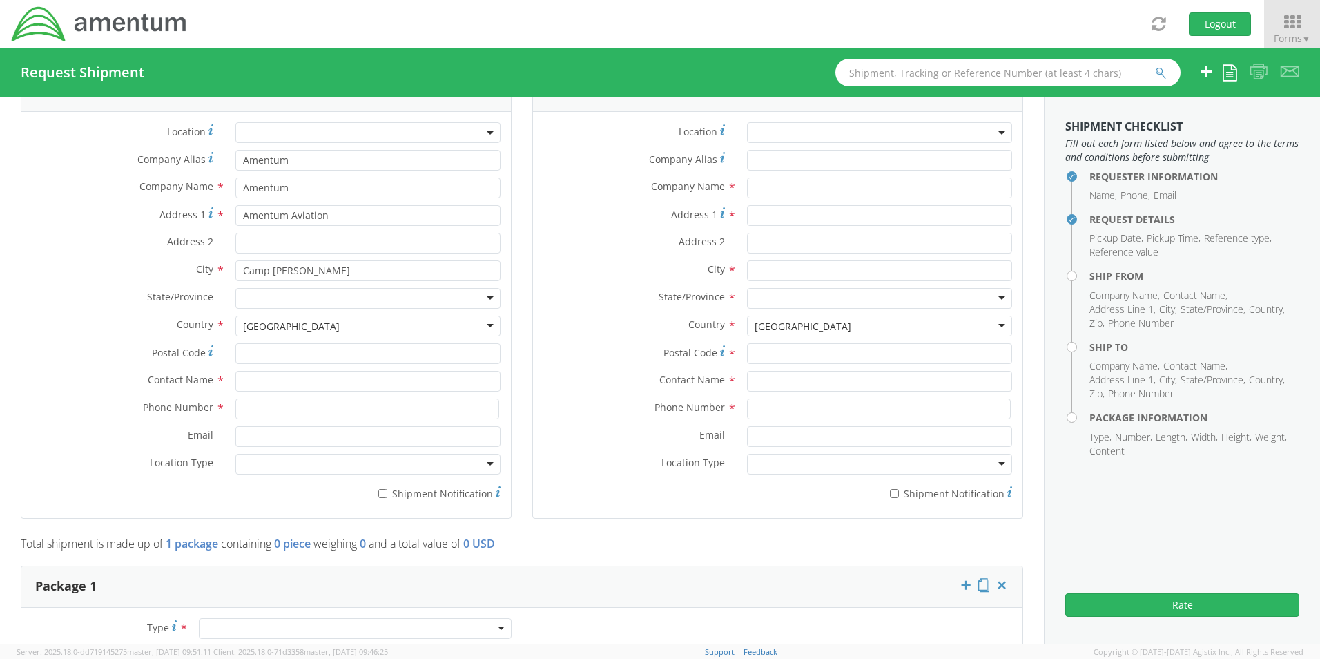
scroll to position [686, 0]
click at [265, 378] on input "text" at bounding box center [367, 377] width 265 height 21
type input "Ebony McCoy"
type input "00000"
type input "97762895"
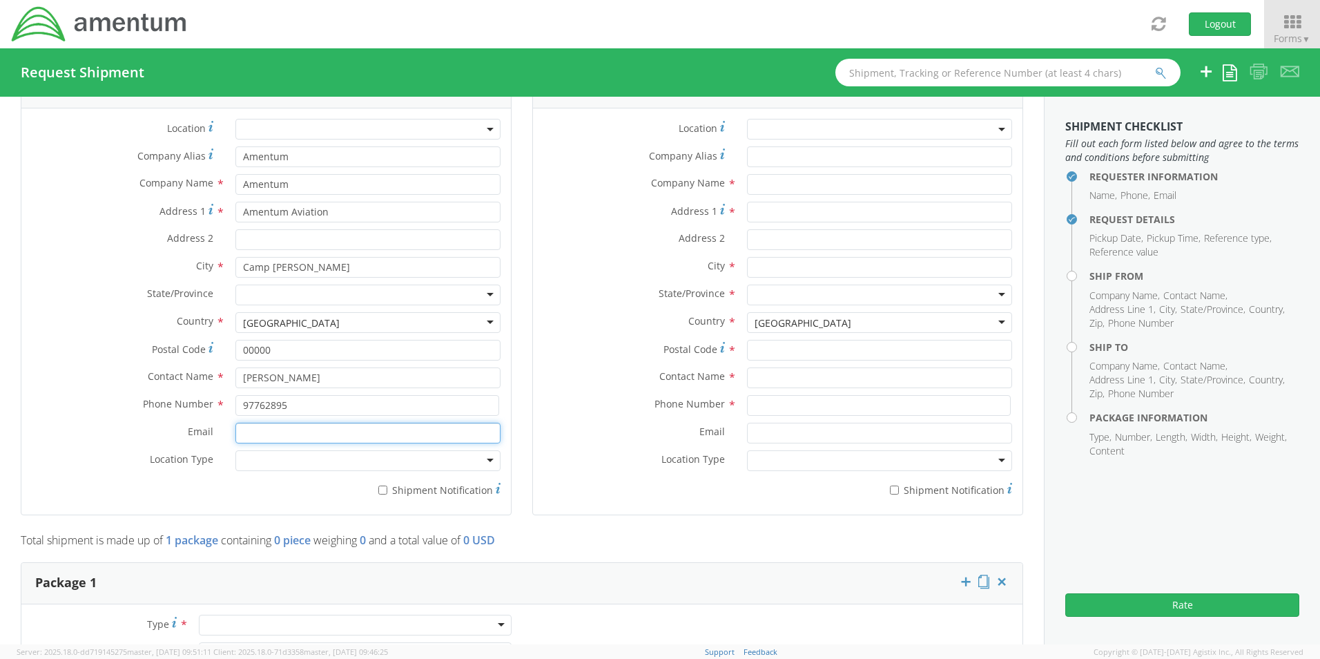
type input "Ebony.Mccoy@amentum.com"
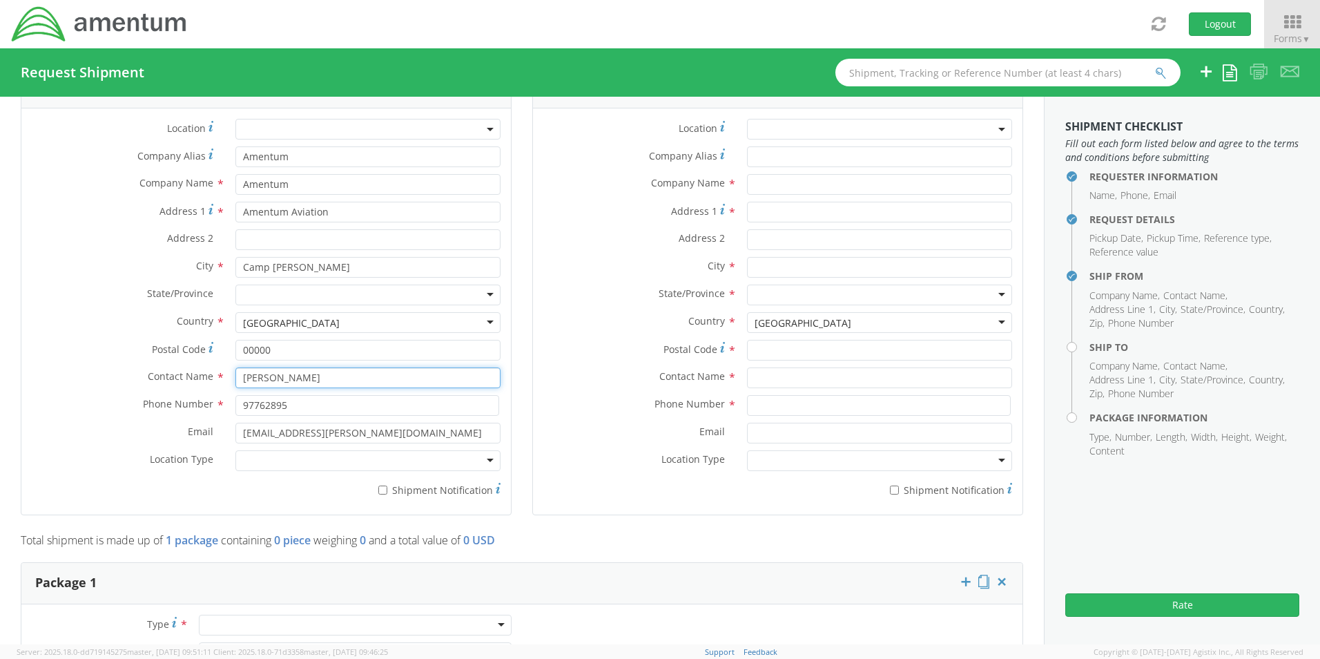
type input "Dileep Kumar Aswathy Govind"
type input "Amentum Services, Inc"
click at [418, 461] on div at bounding box center [367, 460] width 265 height 21
click at [487, 459] on div at bounding box center [367, 460] width 265 height 21
click at [474, 460] on div at bounding box center [367, 460] width 265 height 21
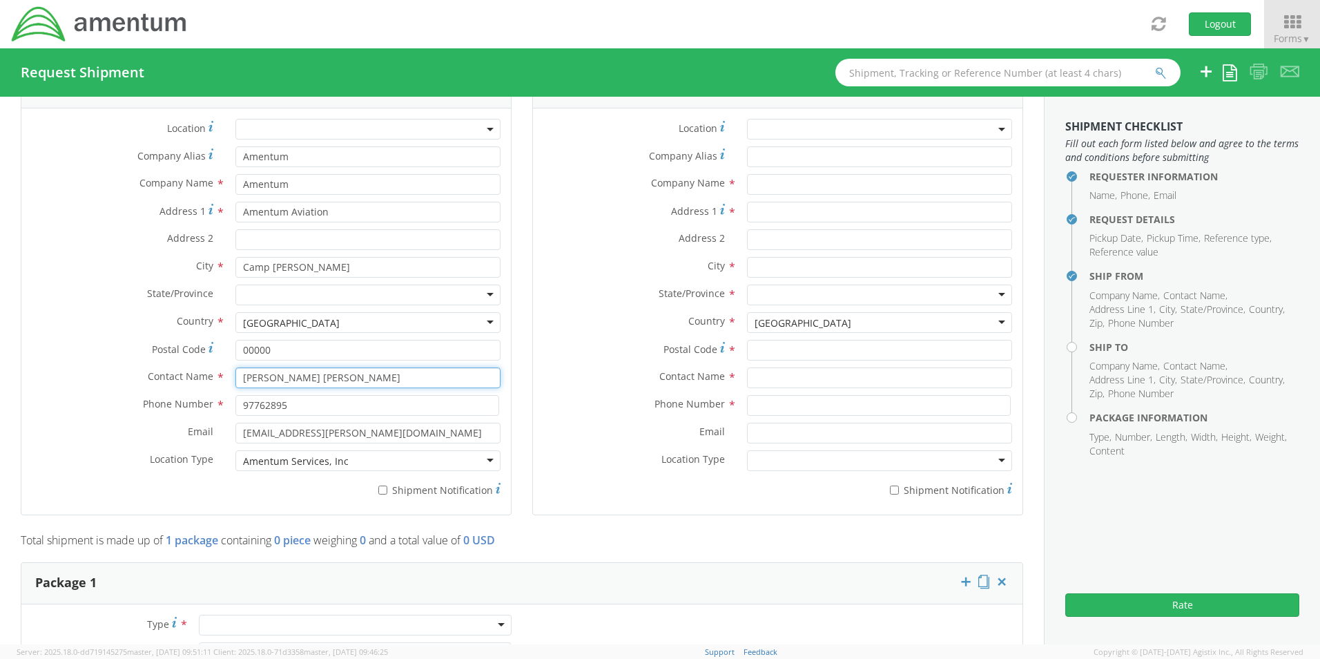
drag, startPoint x: 363, startPoint y: 465, endPoint x: 374, endPoint y: 465, distance: 11.1
click at [362, 465] on div at bounding box center [367, 460] width 265 height 21
drag, startPoint x: 374, startPoint y: 465, endPoint x: 204, endPoint y: 472, distance: 169.3
click at [204, 472] on div "Location Type *" at bounding box center [266, 464] width 490 height 28
click at [380, 380] on input "Dileep Kumar Aswathy Govind" at bounding box center [367, 377] width 265 height 21
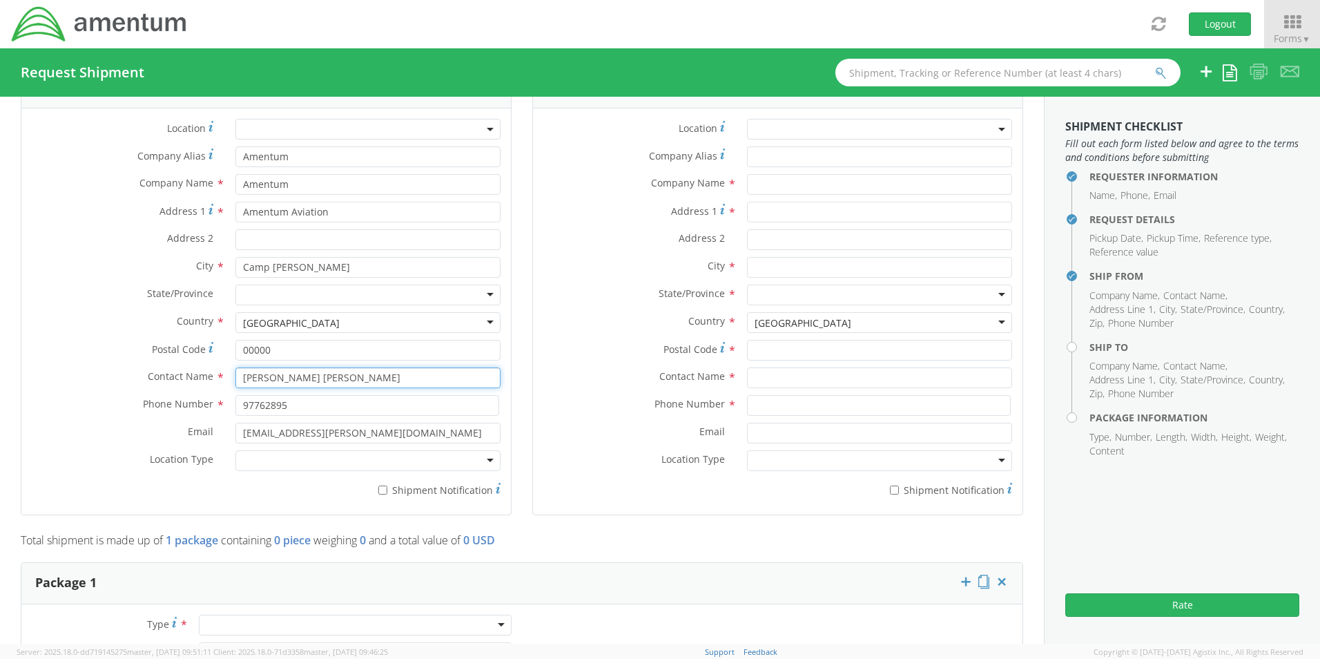
drag, startPoint x: 392, startPoint y: 376, endPoint x: 186, endPoint y: 380, distance: 205.2
click at [187, 379] on div "Contact Name * Dileep Kumar Aswathy Govind" at bounding box center [266, 377] width 490 height 21
type input "Ebony McCoy"
click at [54, 395] on label "Phone Number *" at bounding box center [123, 404] width 204 height 18
click at [472, 461] on div at bounding box center [367, 460] width 265 height 21
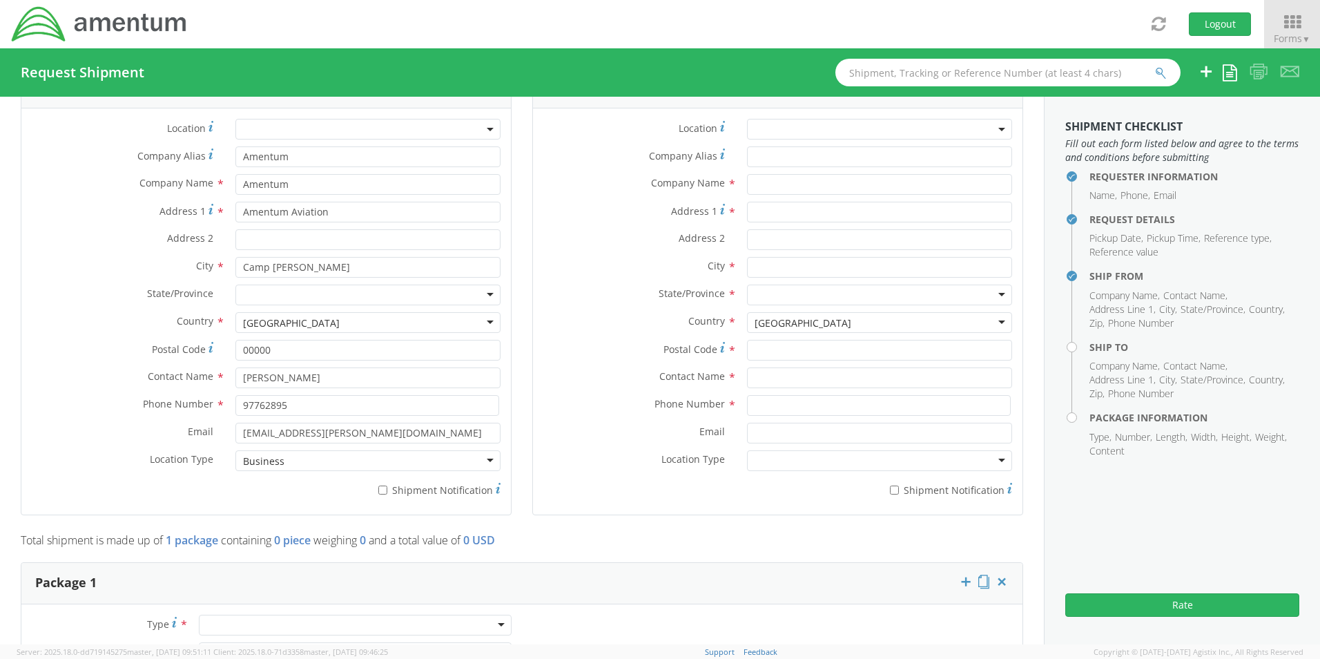
click at [69, 463] on label "Location Type *" at bounding box center [123, 459] width 204 height 18
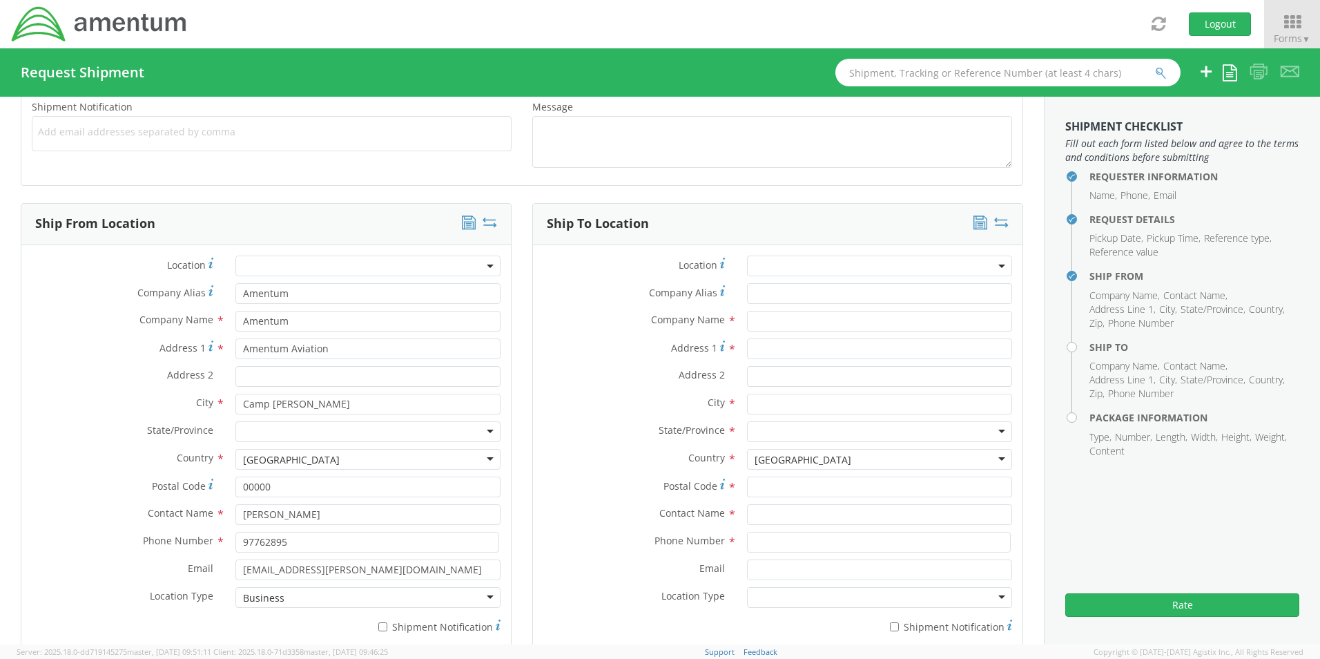
scroll to position [549, 0]
click at [785, 320] on input "text" at bounding box center [879, 321] width 265 height 21
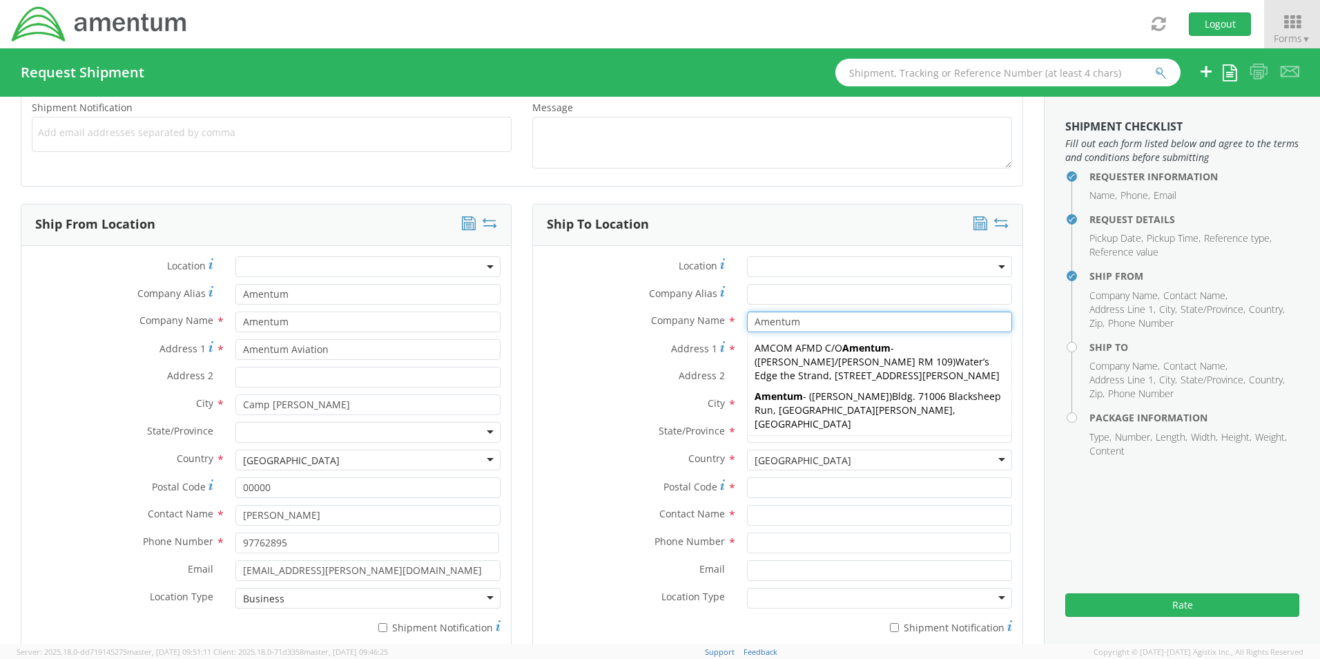
type input "Amentum"
click at [602, 292] on label "Company Alias *" at bounding box center [635, 293] width 204 height 19
click at [747, 292] on input "Company Alias *" at bounding box center [879, 294] width 265 height 21
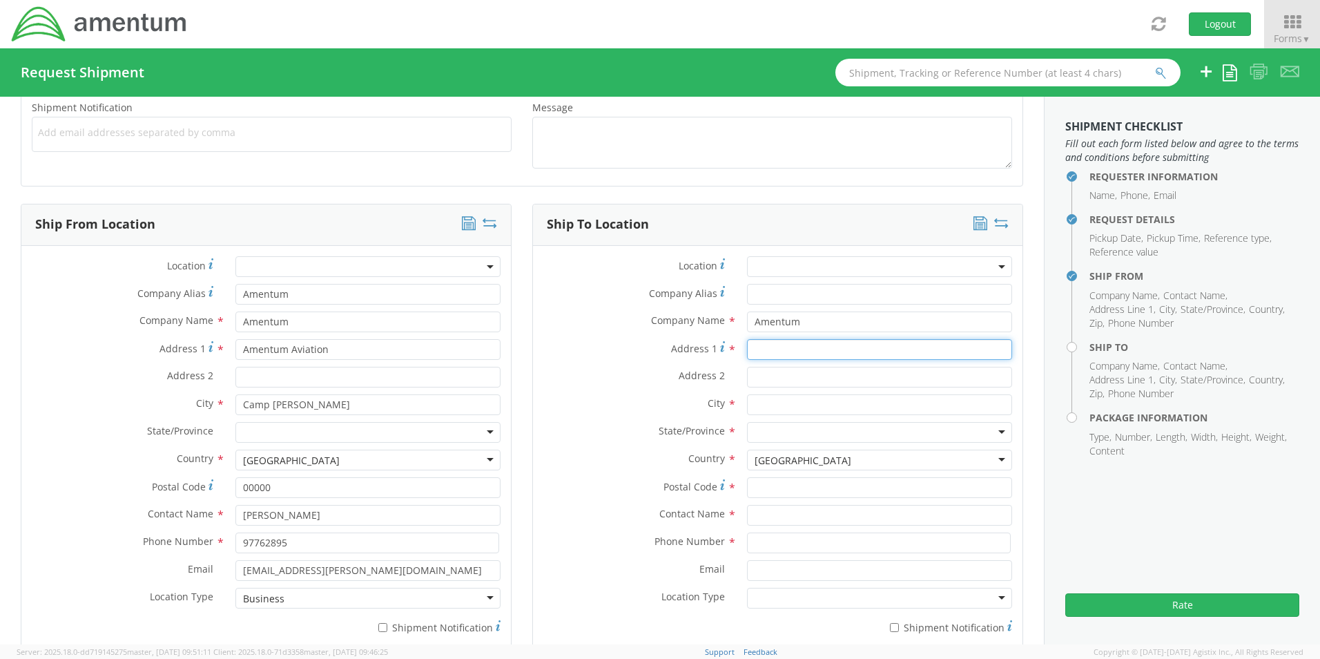
click at [758, 349] on input "Address 1 *" at bounding box center [879, 349] width 265 height 21
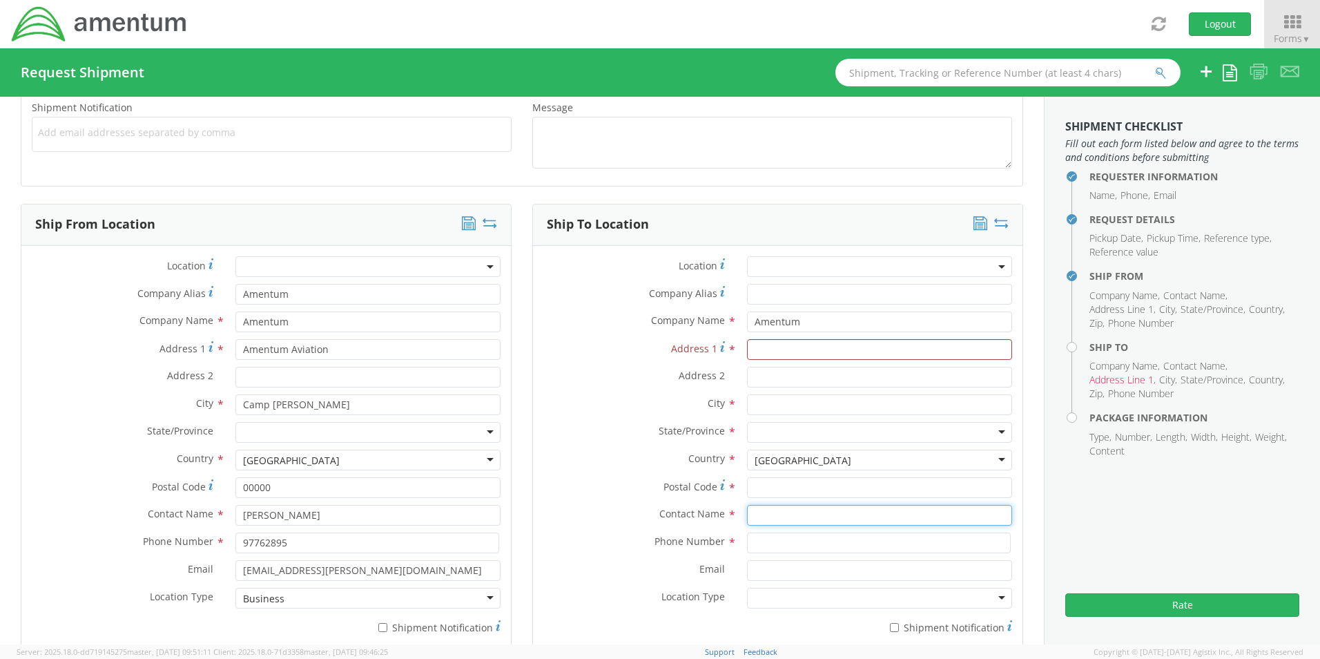
click at [755, 515] on input "text" at bounding box center [879, 515] width 265 height 21
paste input "[PERSON_NAME]"
type input "[PERSON_NAME]"
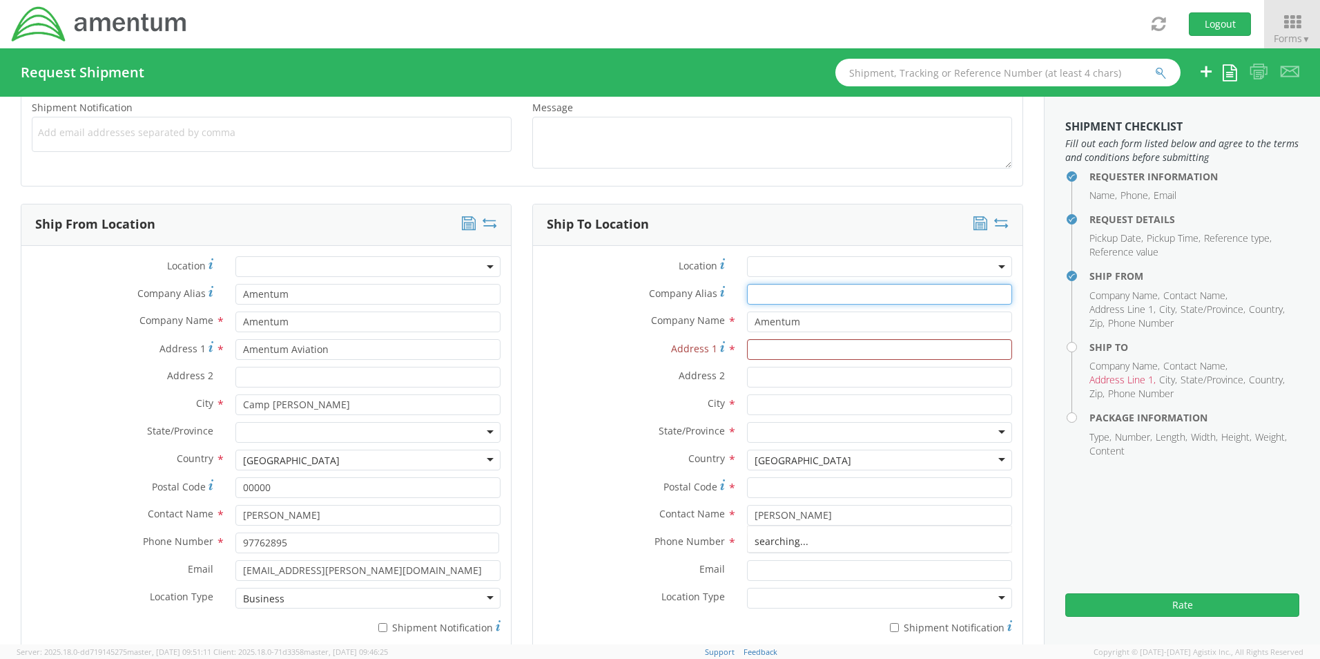
type input "Amentum"
type input "[STREET_ADDRESS]"
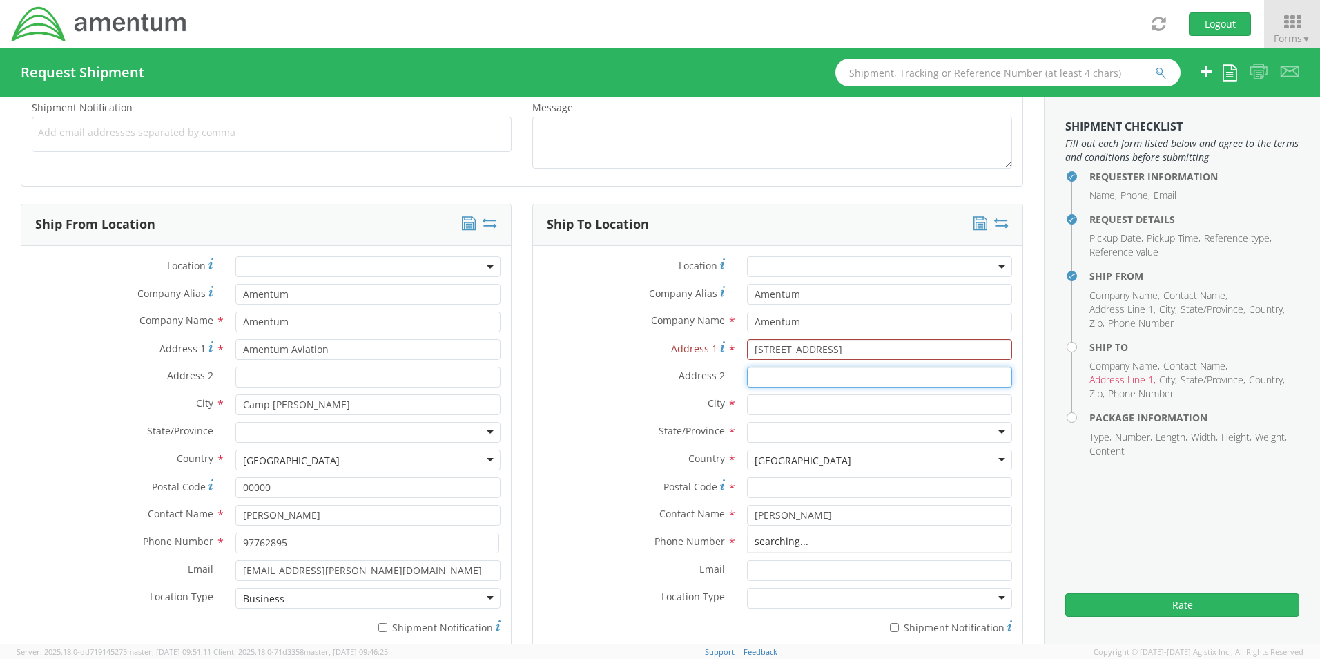
type input "STE 400"
type input "CHANTILLY"
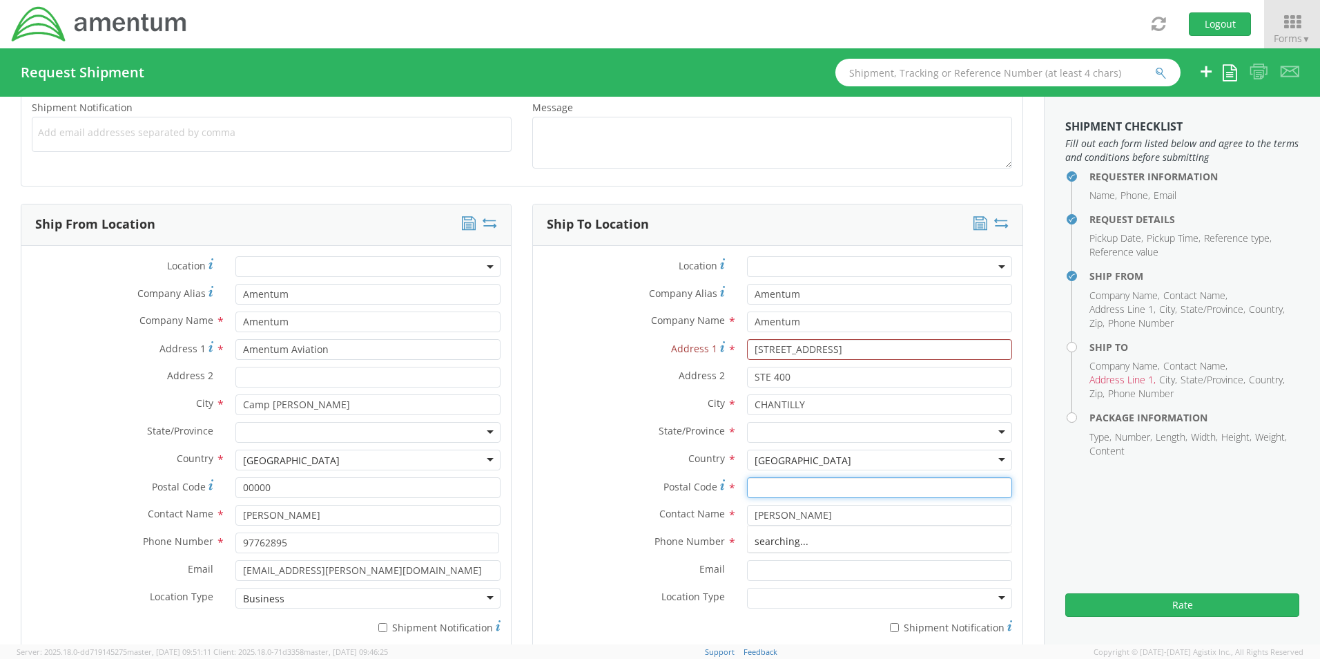
type input "20151"
type input "8172241820"
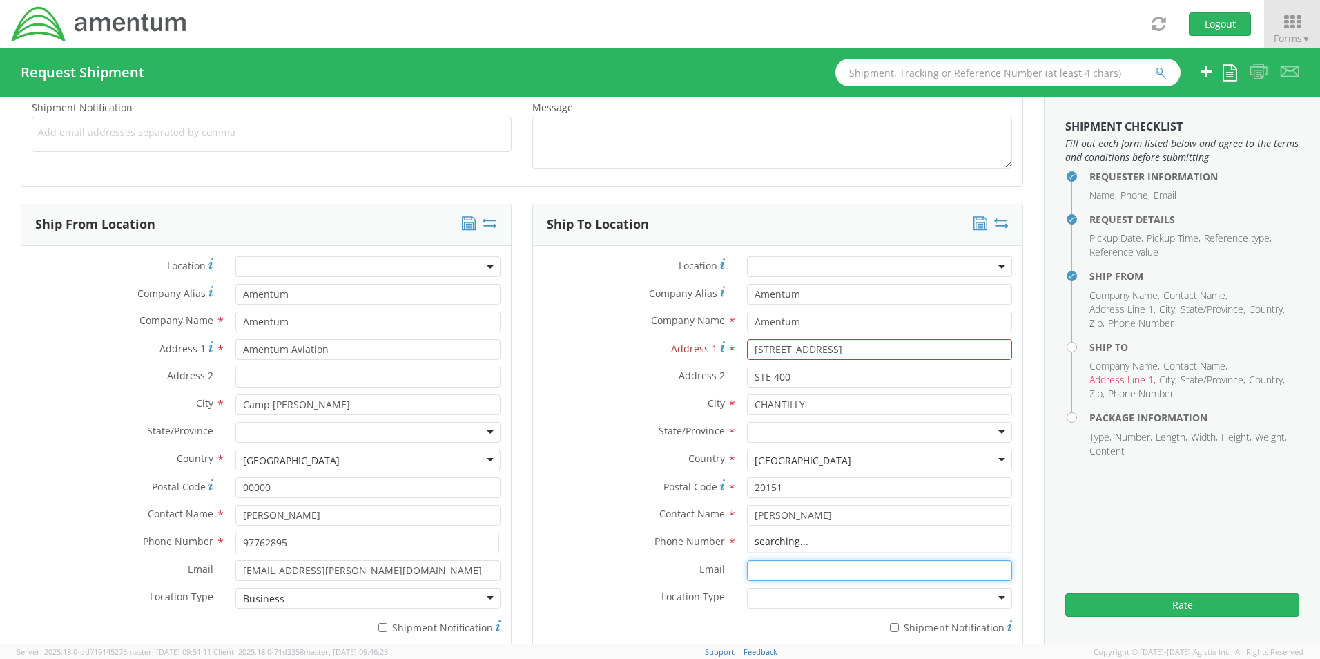
type input "[DOMAIN_NAME][EMAIL_ADDRESS][DOMAIN_NAME]"
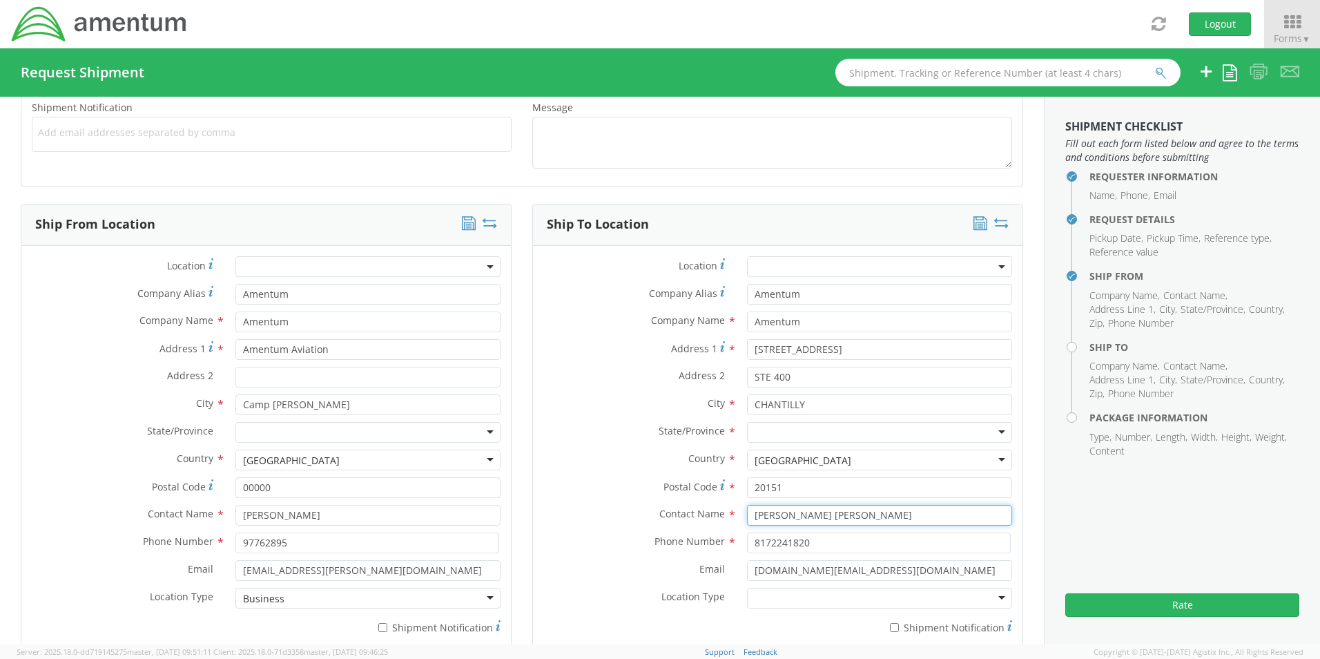
drag, startPoint x: 890, startPoint y: 512, endPoint x: 708, endPoint y: 524, distance: 182.0
click at [708, 524] on div "Contact Name * Dileep Kumar Aswathy Govind" at bounding box center [778, 515] width 490 height 21
type input "[PERSON_NAME]"
click at [833, 544] on strong "[PERSON_NAME]" at bounding box center [848, 541] width 79 height 13
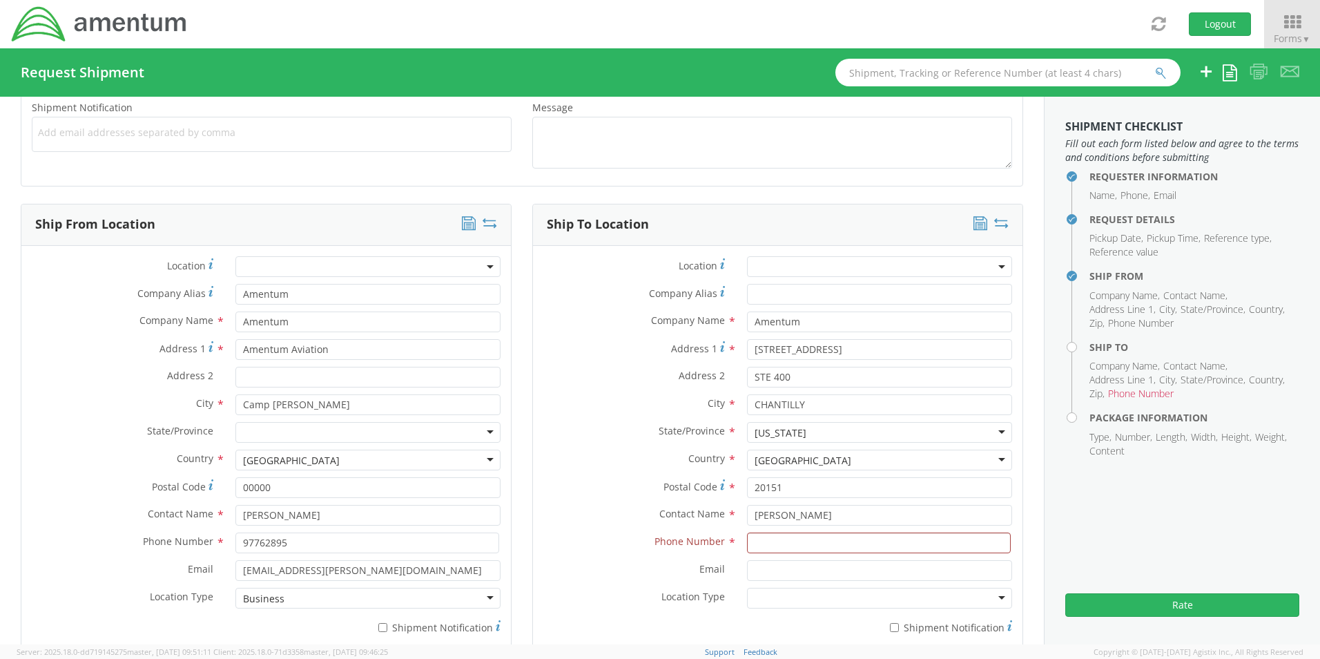
click at [592, 427] on label "State/Province *" at bounding box center [635, 431] width 204 height 18
paste input "8172241820"
type input "8172241820"
type input "Amentum"
type input "[DOMAIN_NAME][EMAIL_ADDRESS][DOMAIN_NAME]"
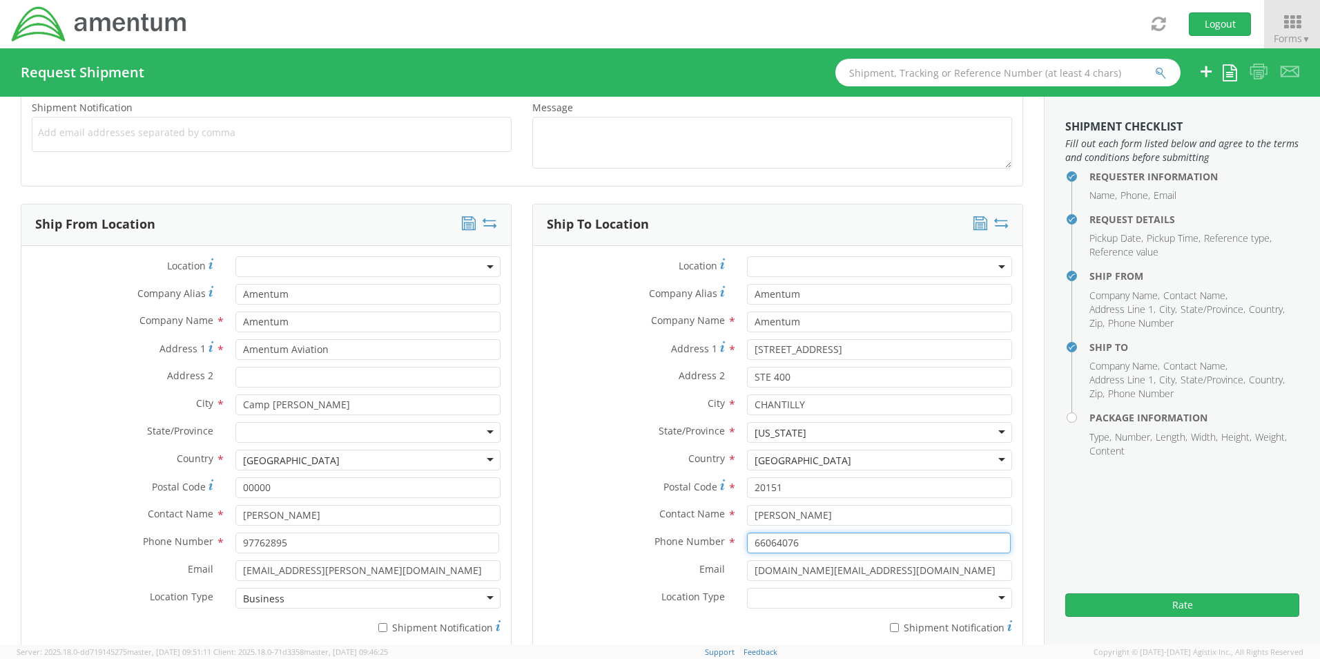
click at [811, 547] on input "66064076" at bounding box center [879, 542] width 264 height 21
drag, startPoint x: 805, startPoint y: 546, endPoint x: 757, endPoint y: 544, distance: 48.4
click at [737, 541] on div "66064076" at bounding box center [880, 542] width 286 height 21
paste input "8172241820"
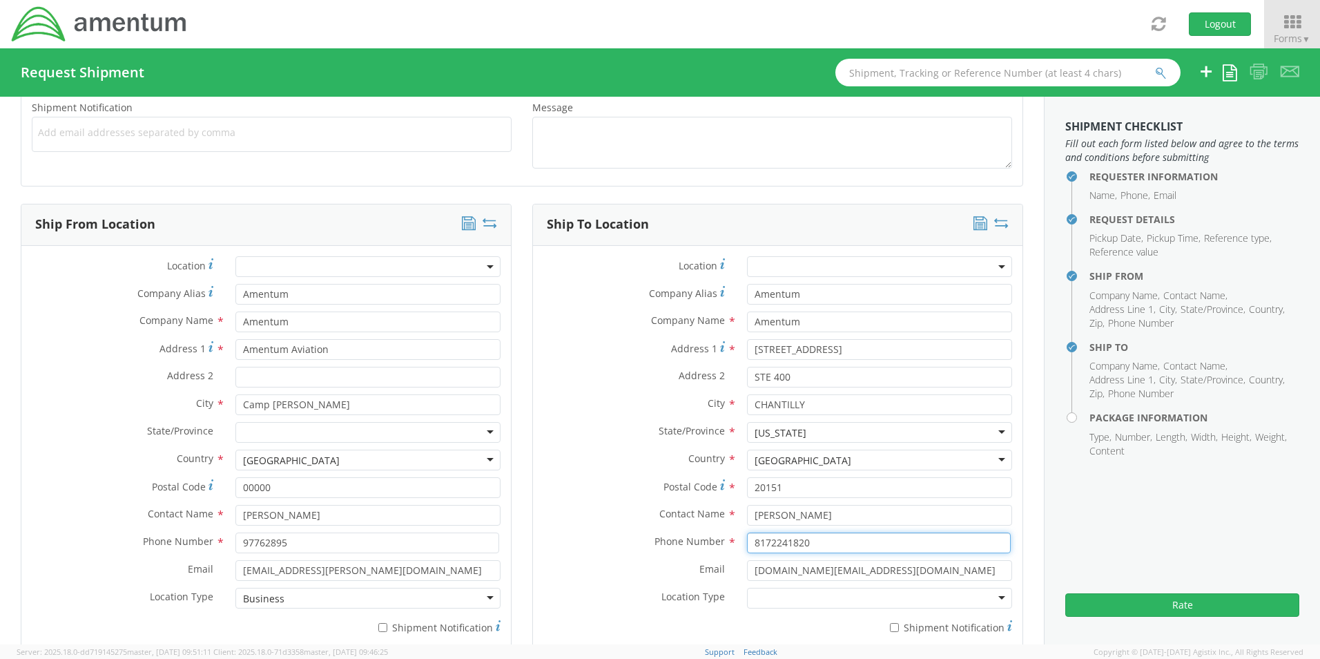
type input "8172241820"
click at [577, 430] on label "State/Province *" at bounding box center [635, 431] width 204 height 18
click at [983, 597] on div at bounding box center [879, 598] width 265 height 21
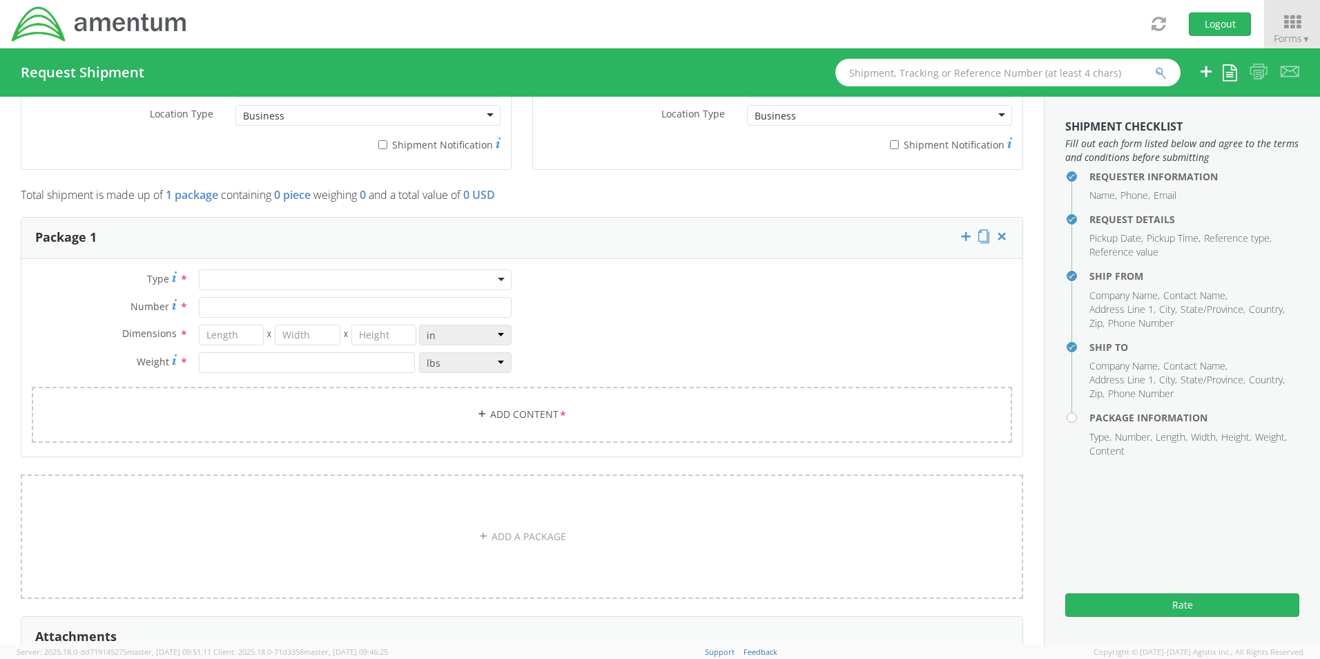
scroll to position [1032, 0]
click at [480, 280] on div at bounding box center [355, 279] width 313 height 21
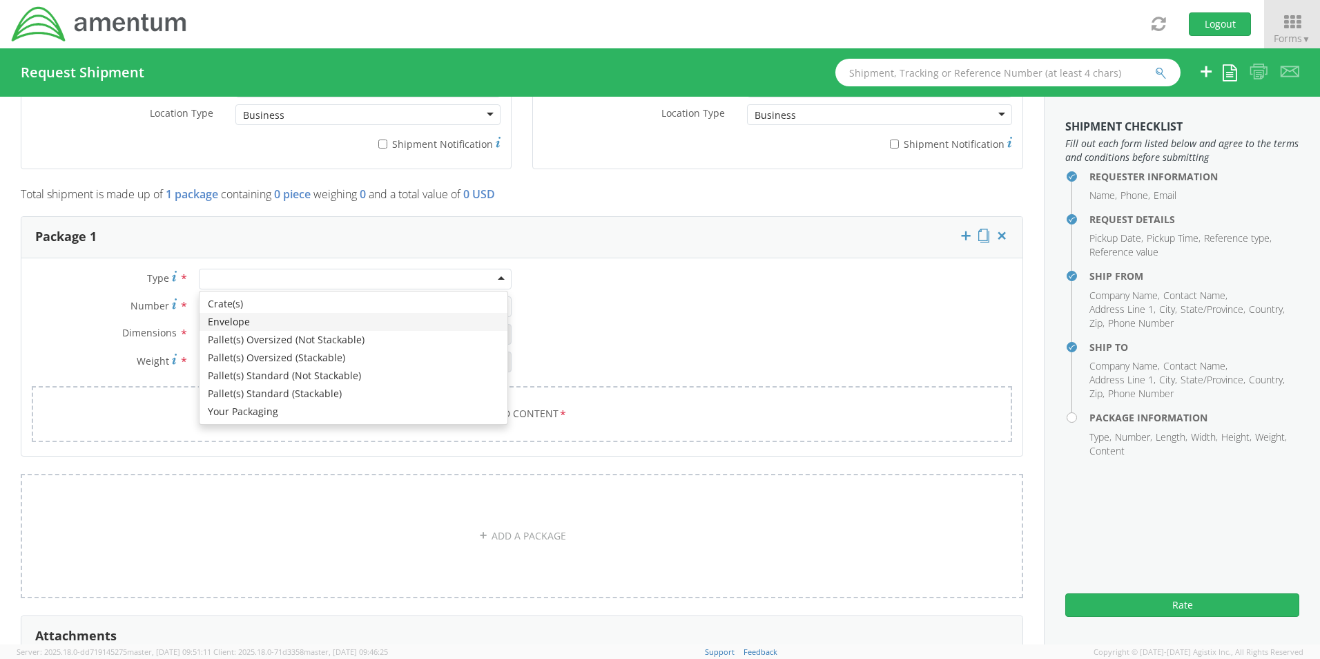
type input "1"
type input "9.5"
type input "12.5"
type input "0.25"
type input "1"
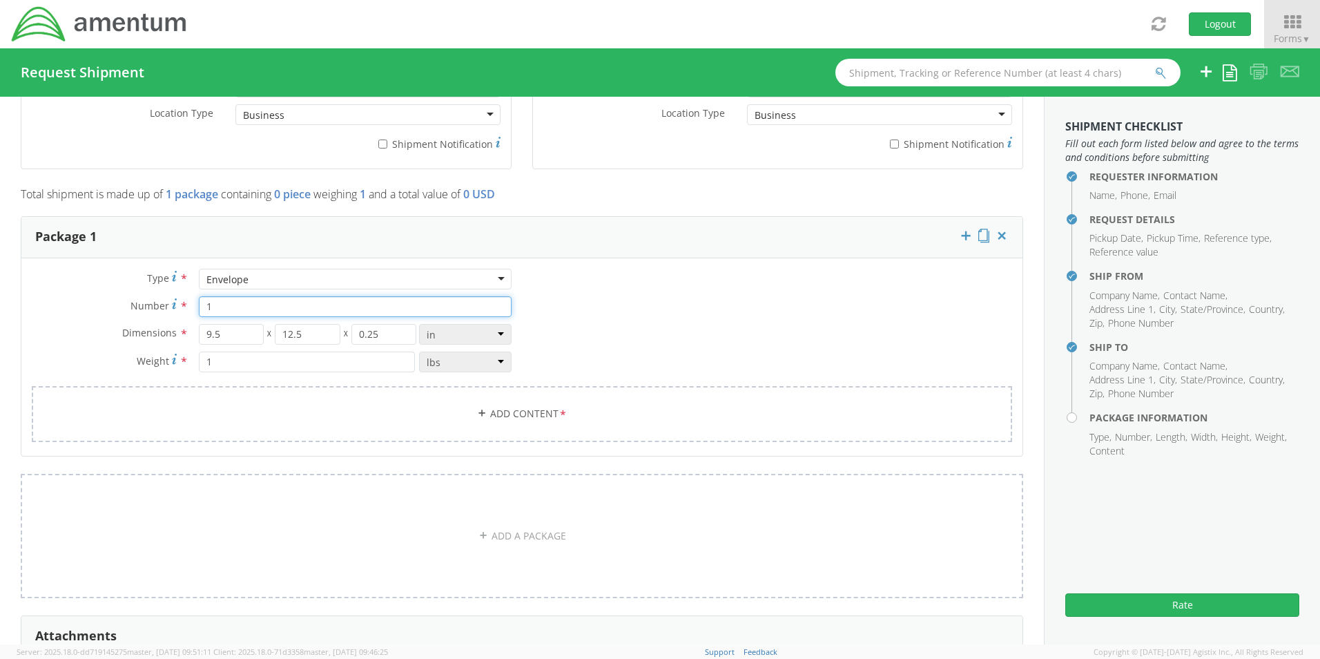
drag, startPoint x: 220, startPoint y: 305, endPoint x: 198, endPoint y: 304, distance: 22.1
click at [199, 304] on input "1" at bounding box center [355, 306] width 313 height 21
type input "4"
click at [64, 316] on div "Number * 4" at bounding box center [271, 306] width 501 height 21
click at [516, 410] on link "Add Content *" at bounding box center [522, 414] width 981 height 56
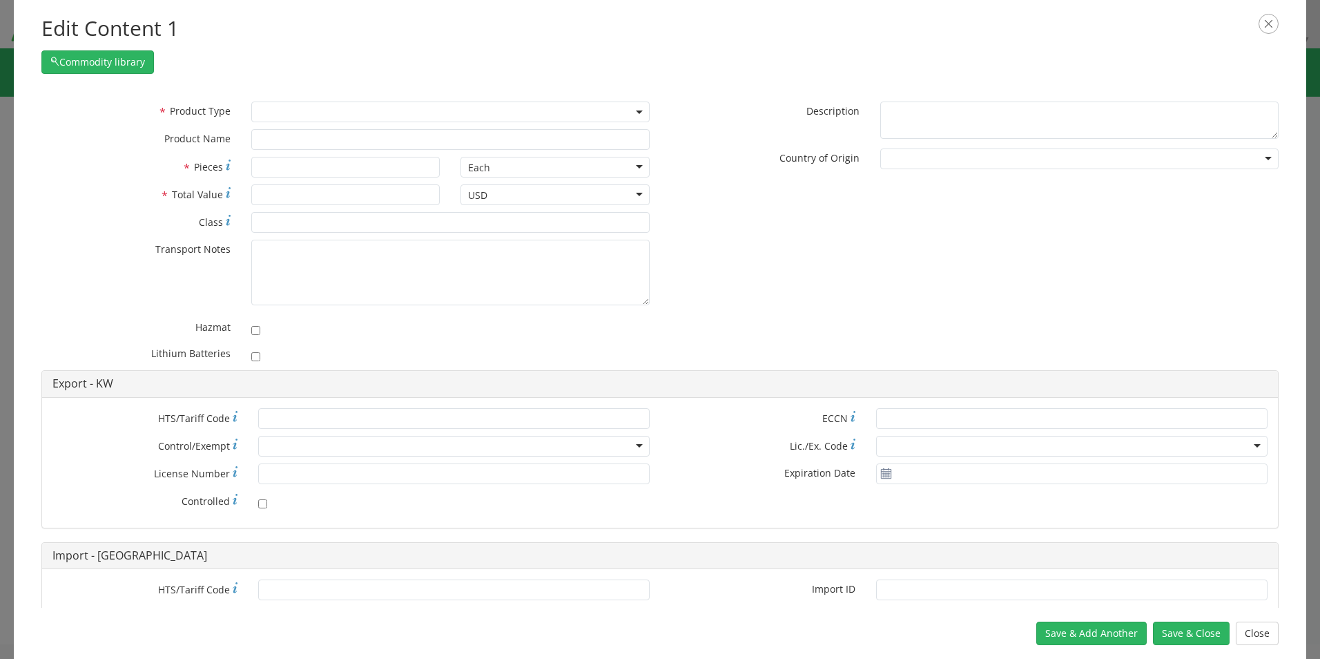
click at [377, 113] on span at bounding box center [450, 112] width 398 height 21
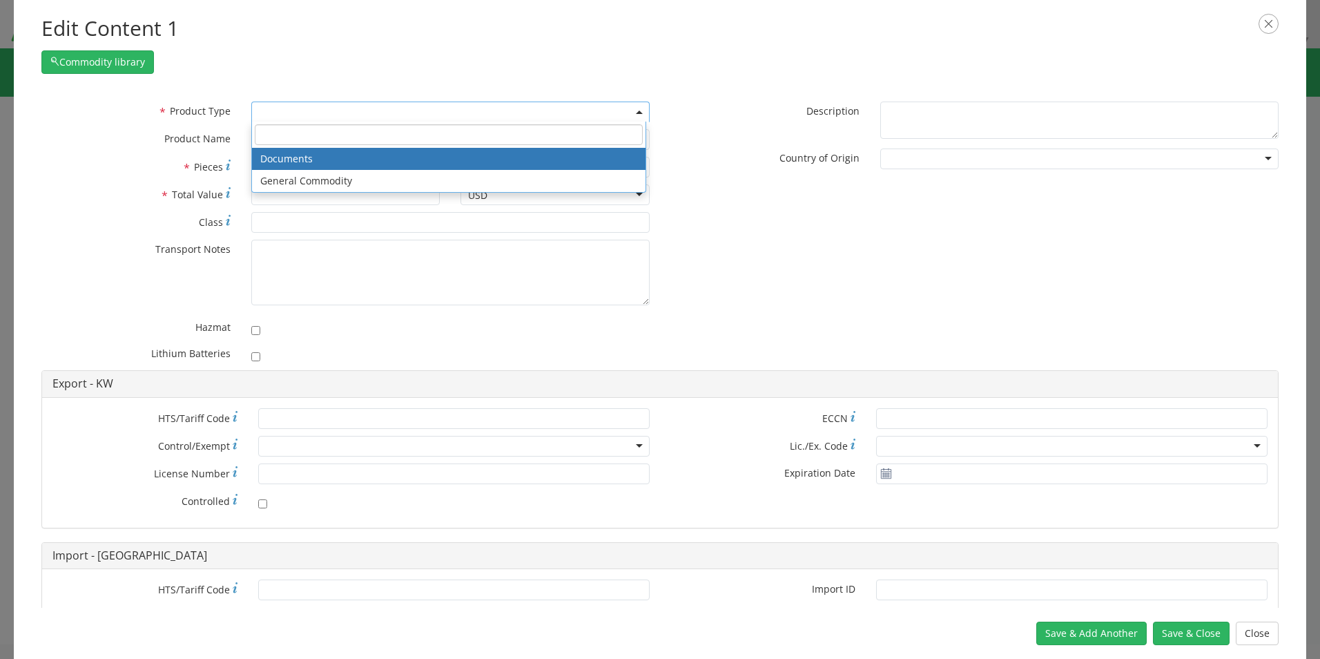
select select "DOCUMENT"
type input "Document"
type input "1"
type textarea "Documents"
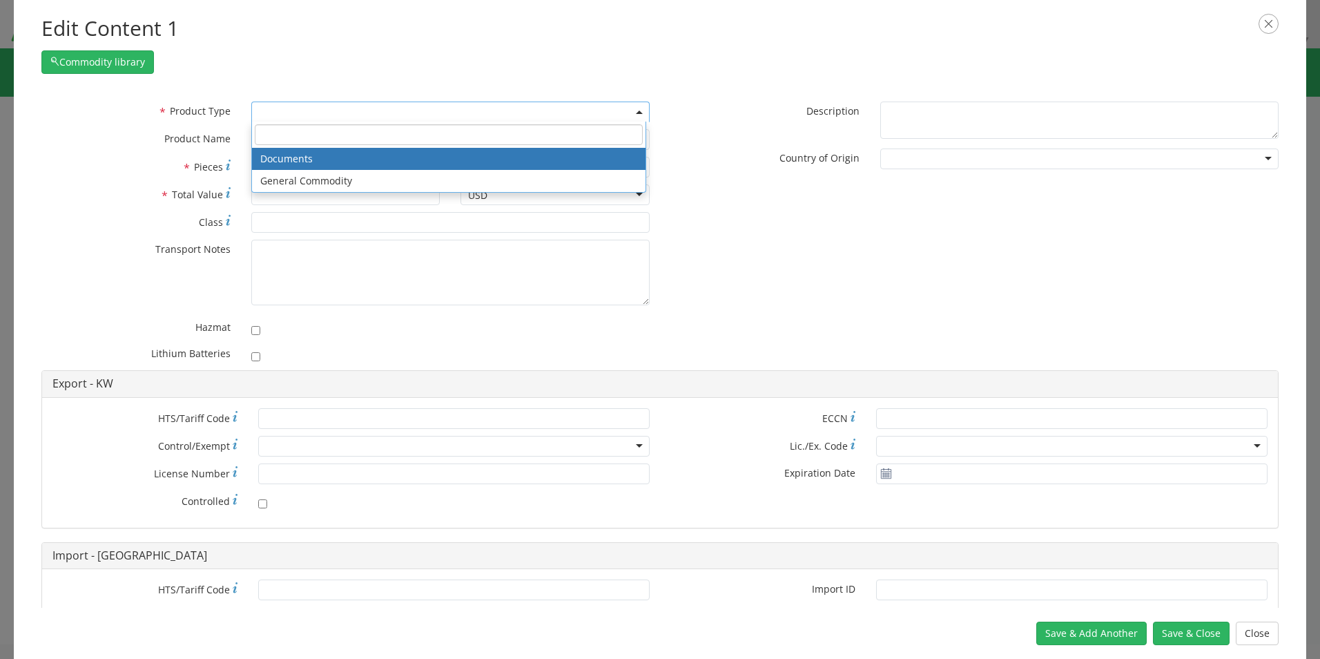
type input "4911.99.8000"
type input "EAR99"
type input "4911.99.8000"
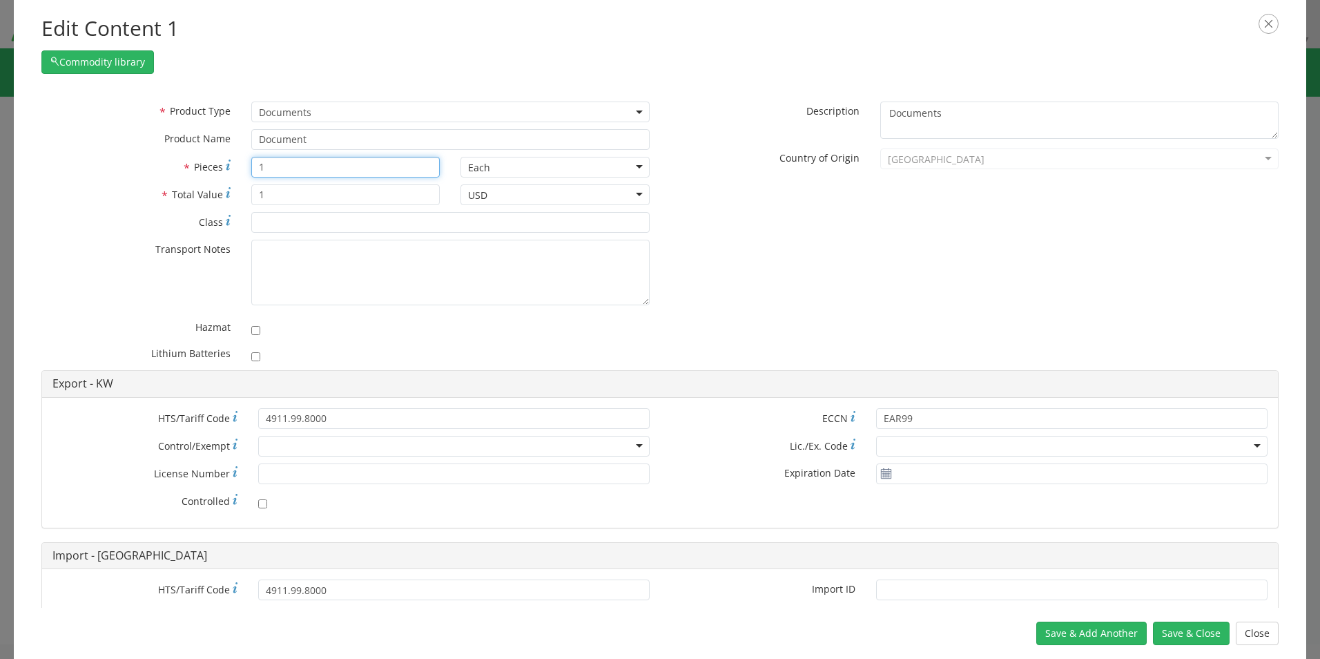
drag, startPoint x: 269, startPoint y: 167, endPoint x: 214, endPoint y: 168, distance: 54.6
click at [214, 168] on div "* Pieces Number of pieces inside all the packages 1" at bounding box center [240, 167] width 419 height 21
type input "4"
click at [685, 184] on div "* Product Type Documents General Commodity Documents * Product Name Document * …" at bounding box center [660, 236] width 1258 height 269
drag, startPoint x: 325, startPoint y: 196, endPoint x: 179, endPoint y: 193, distance: 145.7
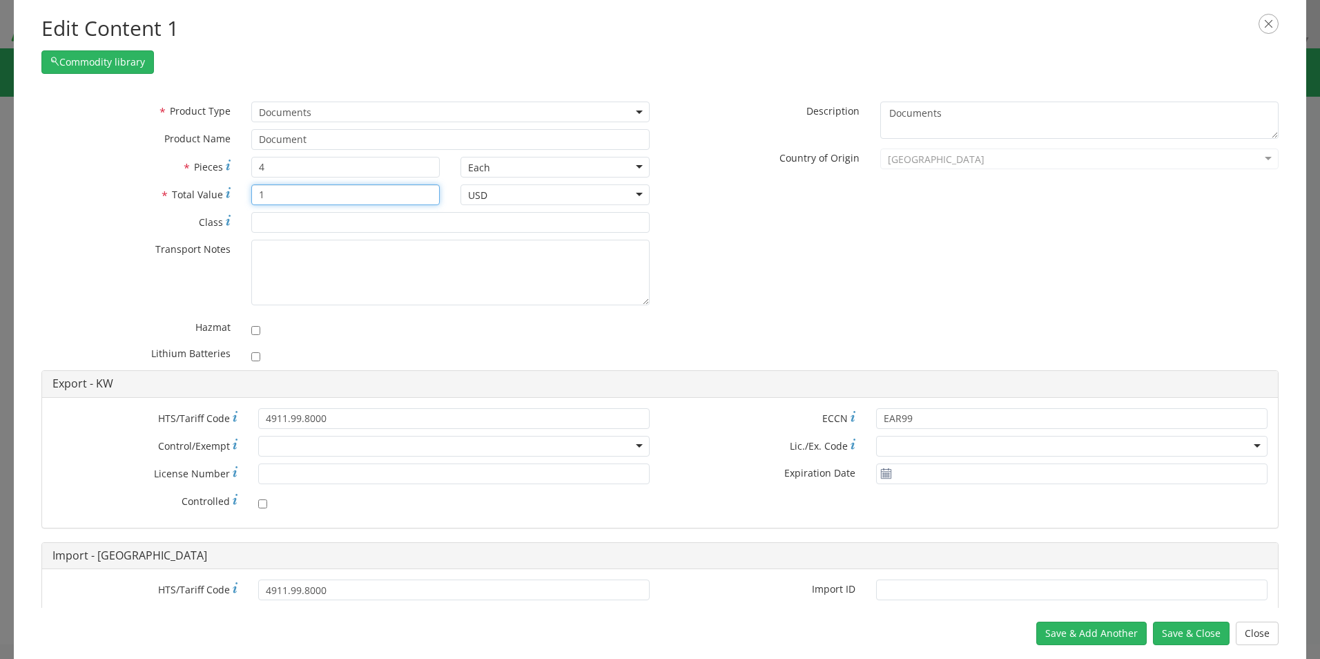
click at [180, 193] on div "* Total Value 1" at bounding box center [240, 194] width 419 height 21
type input "4"
click at [761, 243] on div "* Product Type Documents General Commodity Documents * Product Name Document * …" at bounding box center [660, 236] width 1258 height 269
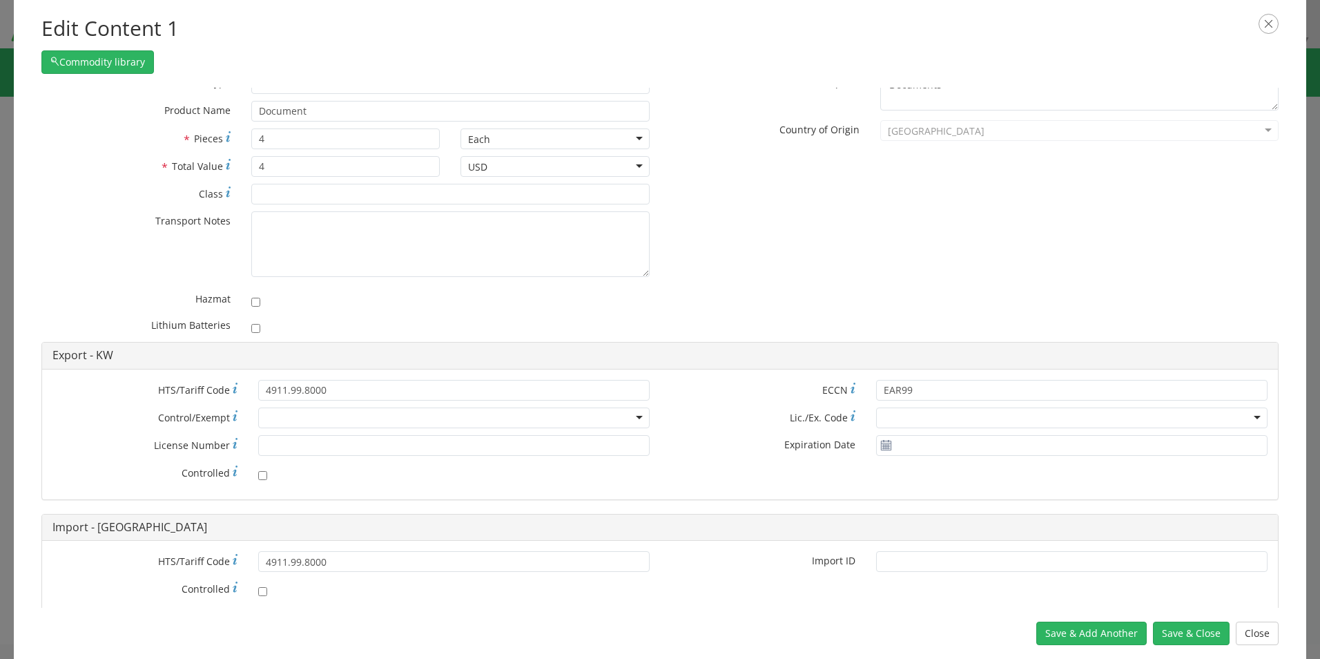
scroll to position [64, 0]
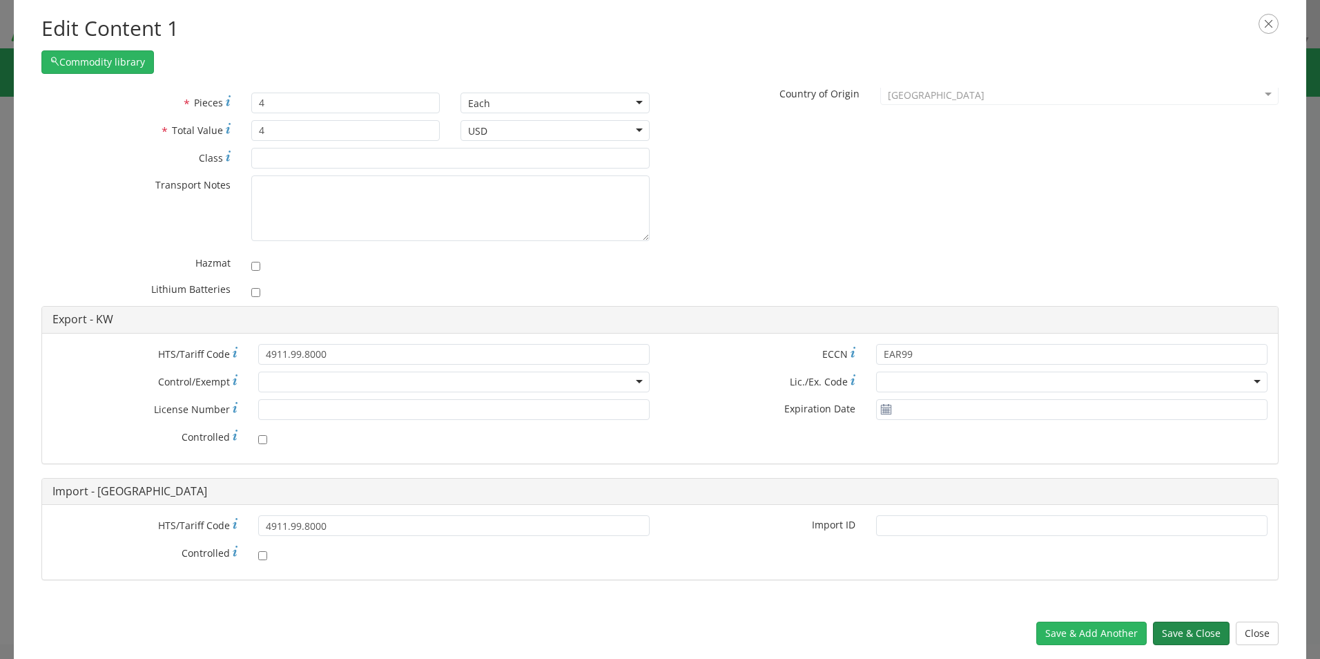
click at [1183, 631] on button "Save & Close" at bounding box center [1191, 633] width 77 height 23
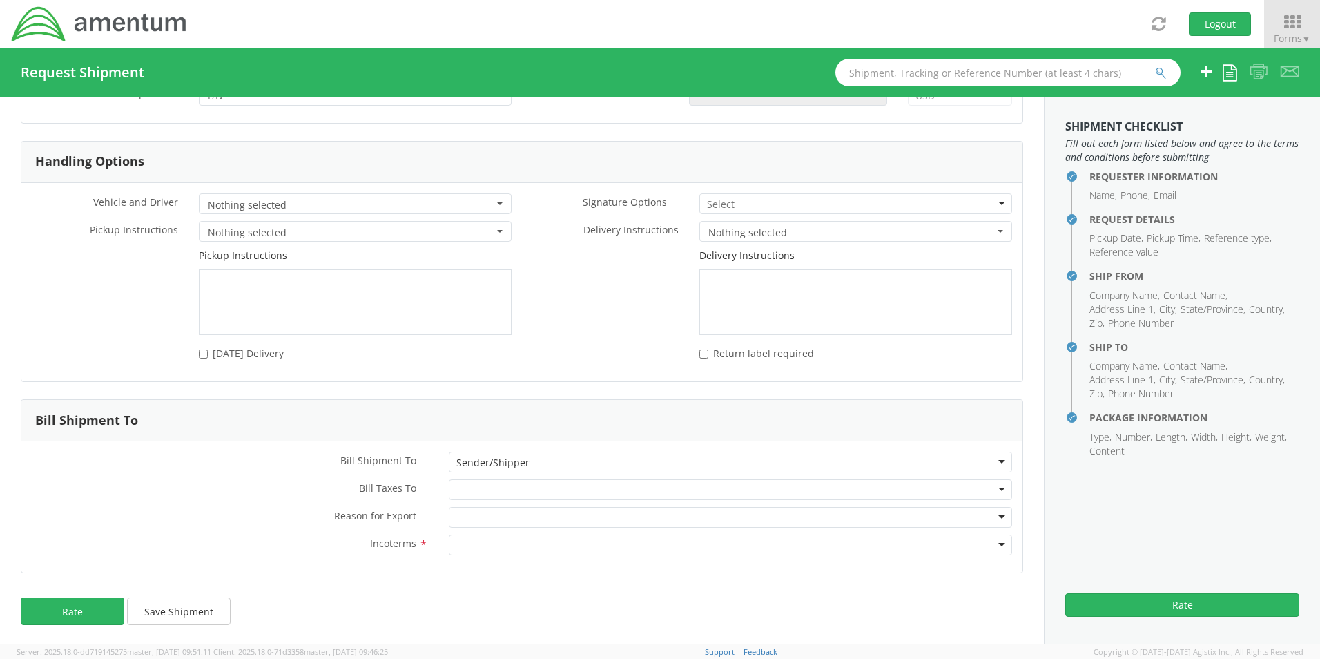
scroll to position [1759, 0]
click at [517, 487] on div at bounding box center [731, 488] width 564 height 21
click at [521, 517] on div at bounding box center [731, 516] width 564 height 21
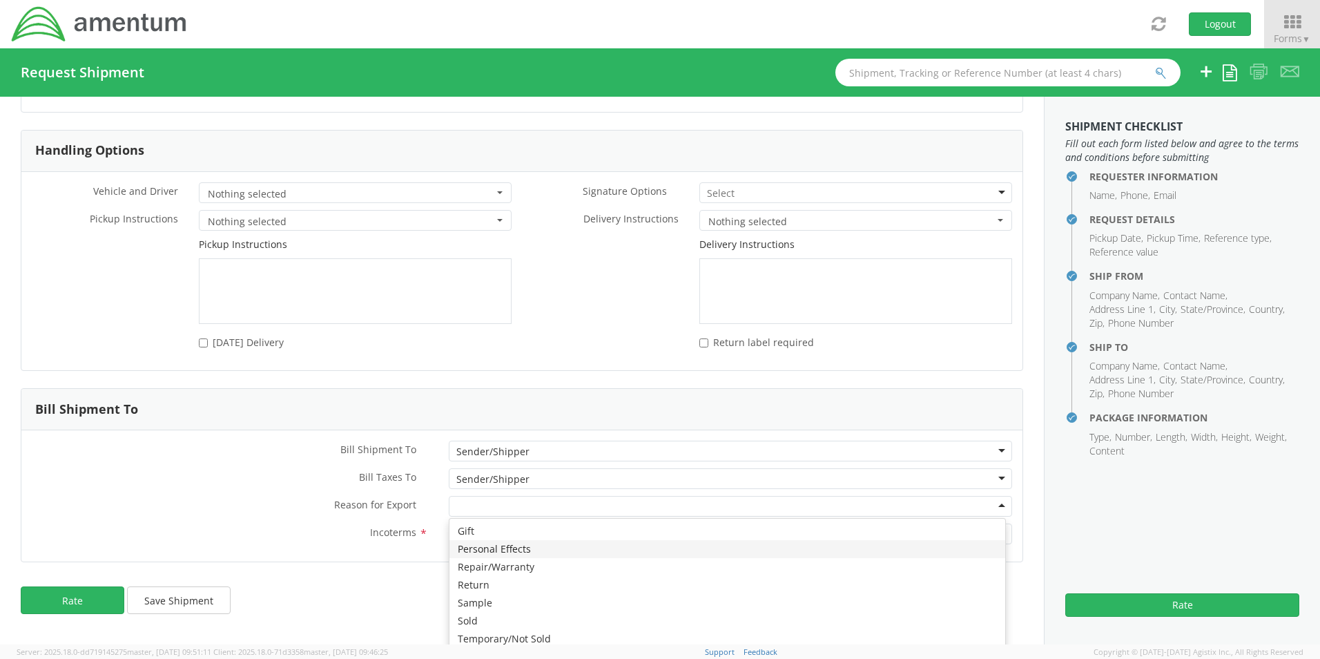
scroll to position [1776, 0]
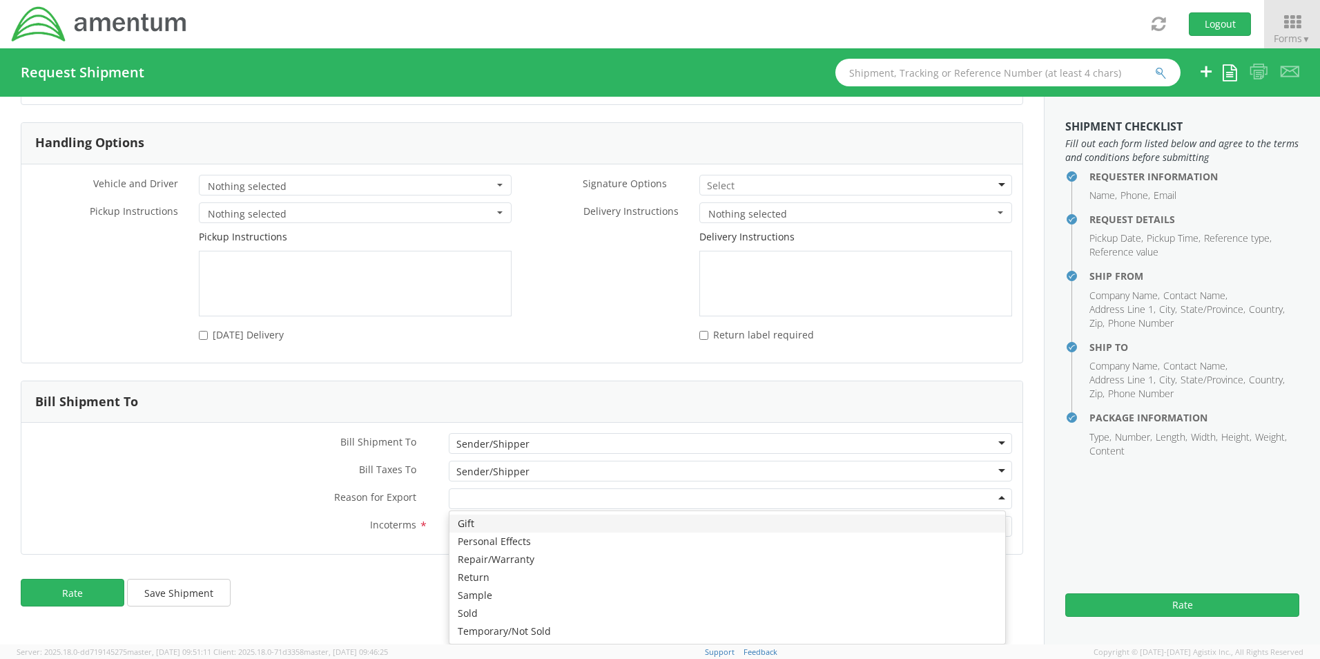
click at [545, 504] on div "Bill Shipment To * Sender/Shipper Sender/Shipper Recipient Account Sender/Shipp…" at bounding box center [521, 488] width 1001 height 110
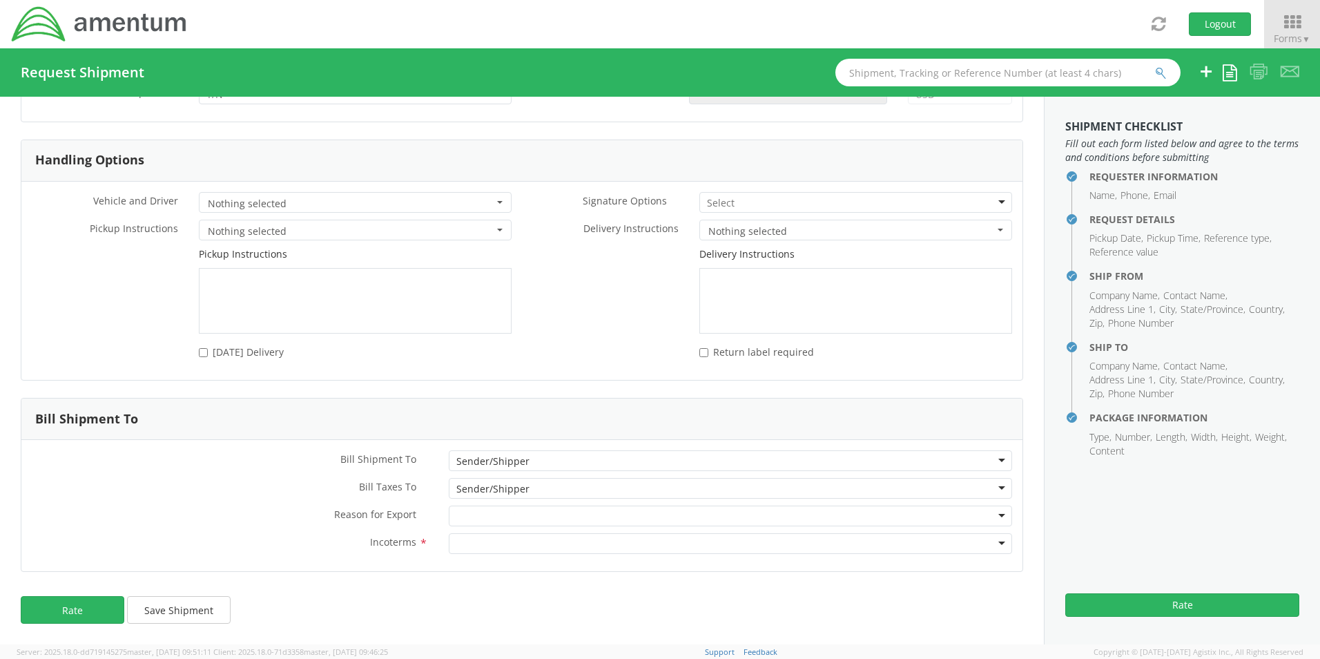
click at [501, 544] on div at bounding box center [731, 543] width 564 height 21
click at [249, 494] on label "Bill Taxes To *" at bounding box center [229, 487] width 417 height 18
click at [1178, 605] on button "Rate" at bounding box center [1183, 604] width 234 height 23
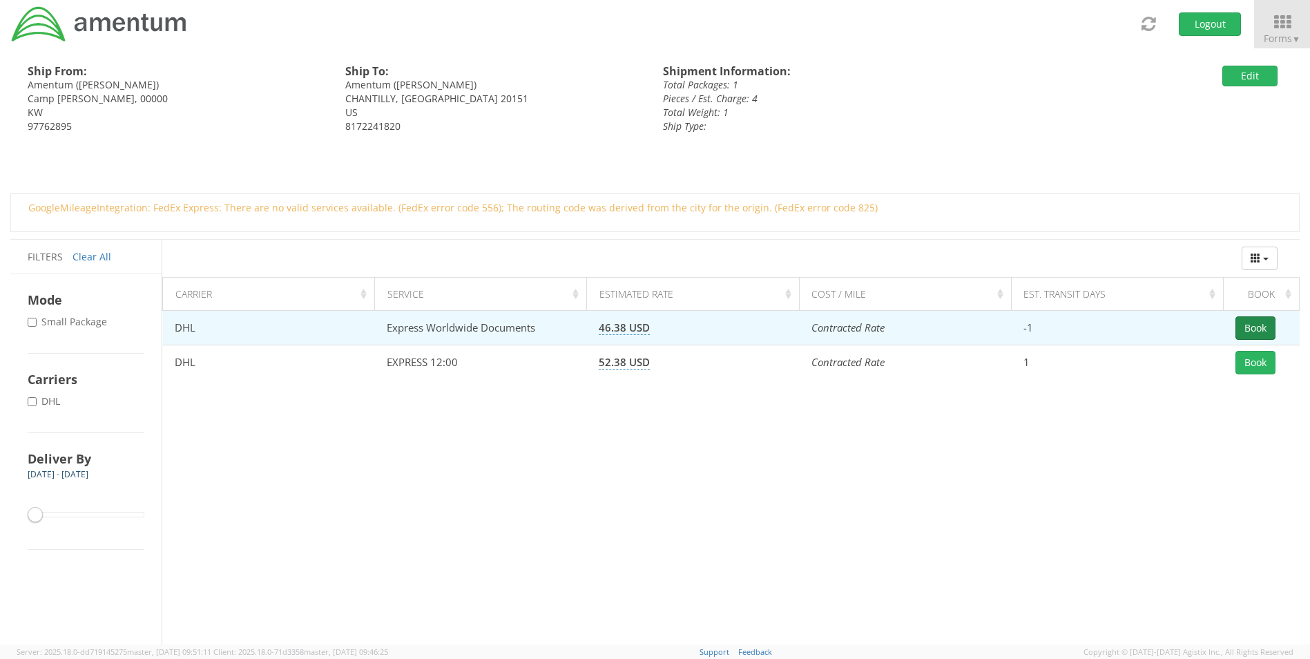
click at [1257, 326] on button "Book" at bounding box center [1255, 327] width 40 height 23
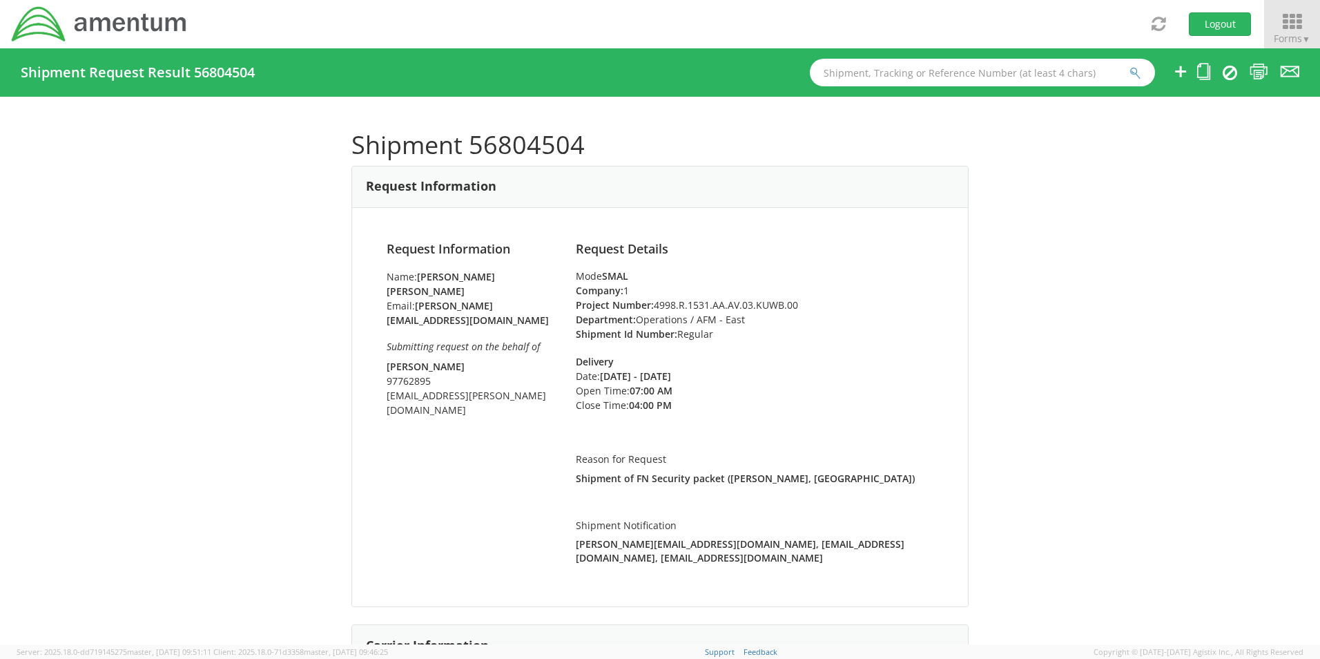
click at [1300, 39] on span "Forms ▼" at bounding box center [1292, 38] width 37 height 13
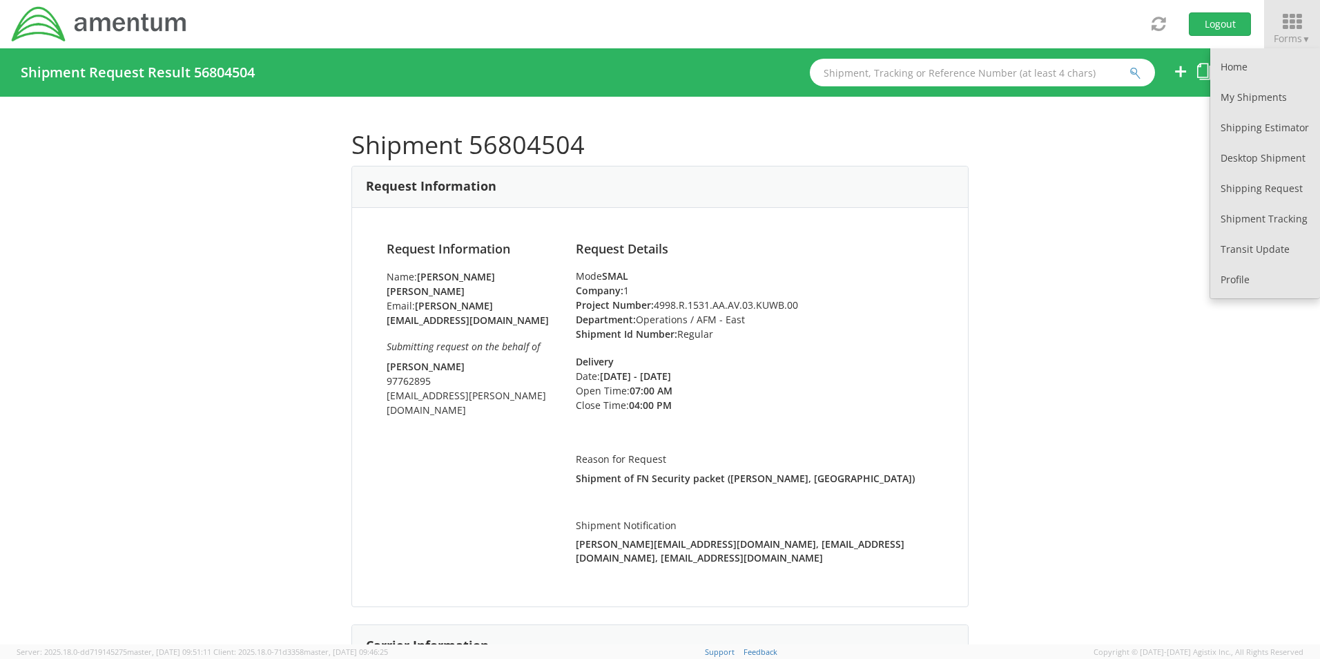
click at [1177, 35] on li "Logout" at bounding box center [1220, 24] width 87 height 48
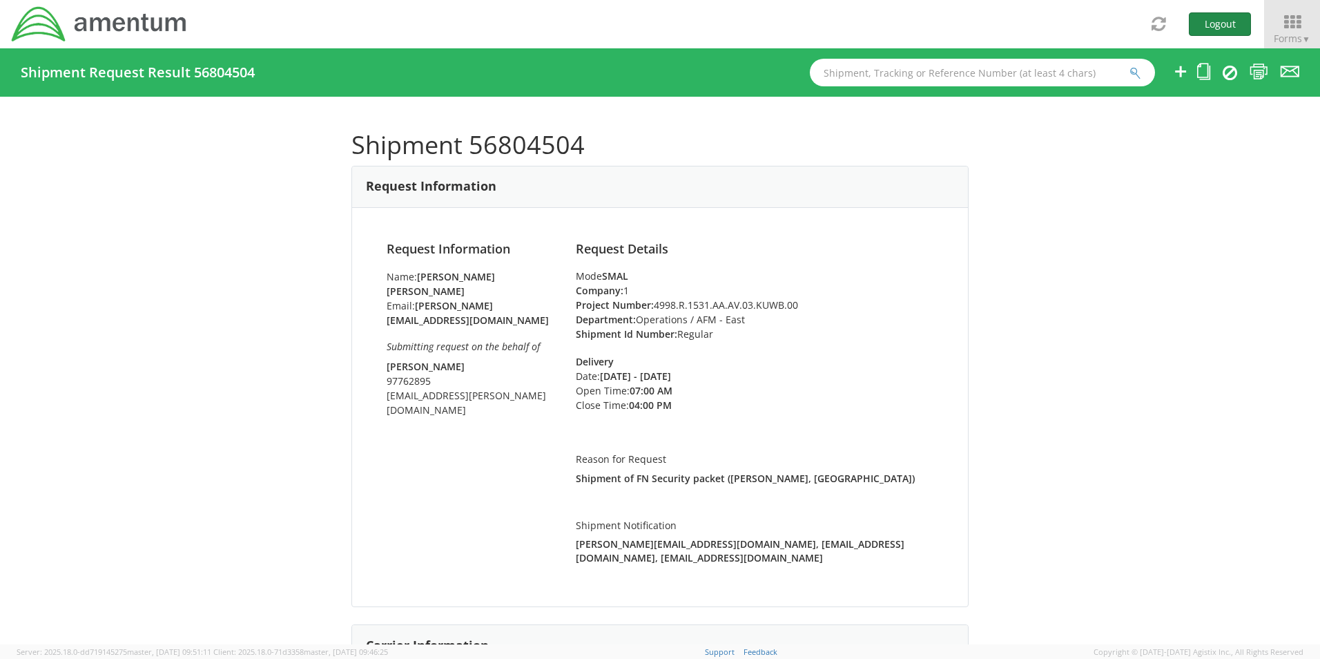
click at [1224, 30] on button "Logout" at bounding box center [1220, 23] width 62 height 23
click at [1220, 26] on button "Logout" at bounding box center [1220, 23] width 62 height 23
click at [1214, 28] on button "Logout" at bounding box center [1220, 23] width 62 height 23
